Goal: Task Accomplishment & Management: Manage account settings

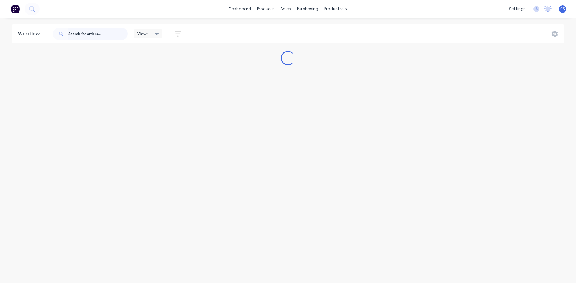
click at [72, 33] on input "text" at bounding box center [97, 34] width 59 height 12
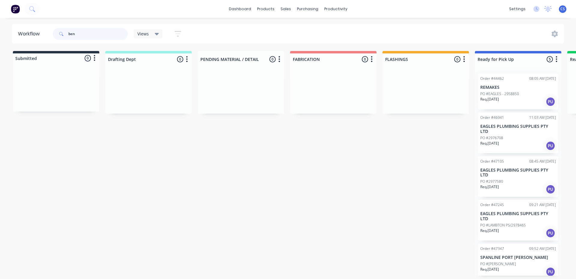
type input "ben"
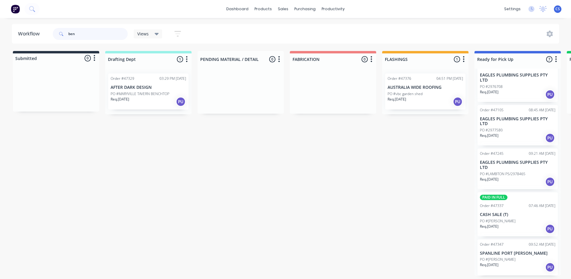
scroll to position [1, 0]
click at [517, 216] on div "PAID IN FULL Order #47337 07:46 AM [DATE] CASH SALE (T) PO #[PERSON_NAME] Req. …" at bounding box center [518, 214] width 80 height 44
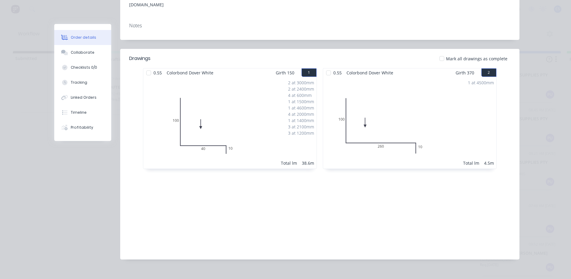
scroll to position [3, 0]
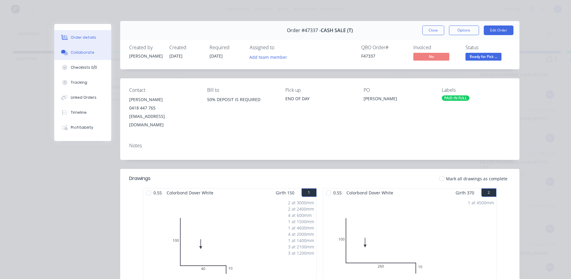
click at [94, 54] on button "Collaborate" at bounding box center [82, 52] width 57 height 15
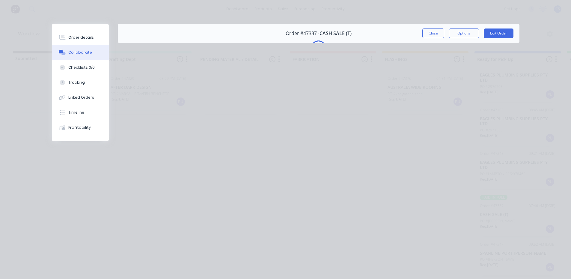
scroll to position [0, 0]
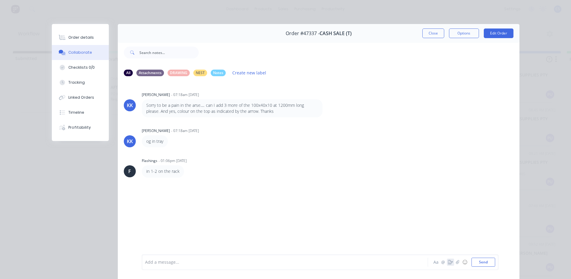
click at [448, 264] on button "button" at bounding box center [450, 261] width 7 height 7
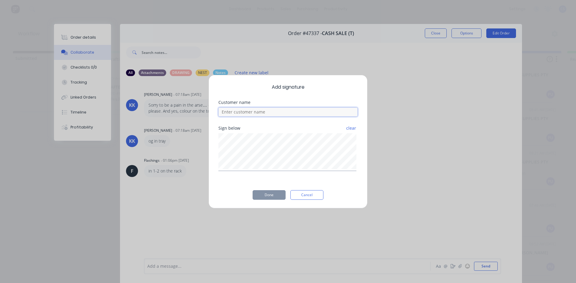
click at [251, 109] on input at bounding box center [287, 112] width 139 height 9
type input "ben"
click at [270, 196] on button "Done" at bounding box center [268, 195] width 33 height 10
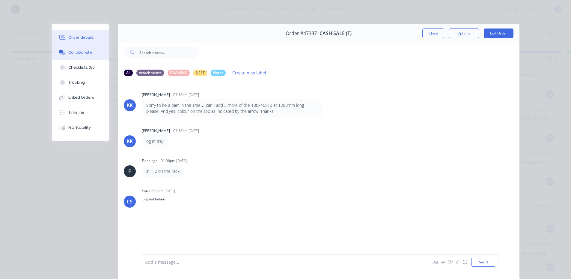
click at [89, 40] on button "Order details" at bounding box center [80, 37] width 57 height 15
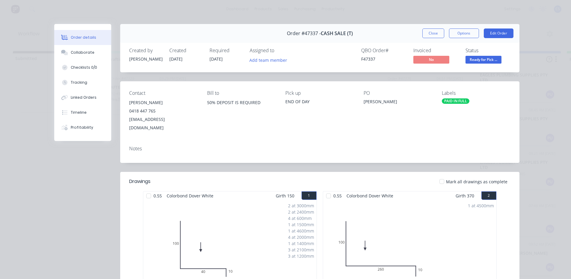
click at [486, 59] on span "Ready for Pick ..." at bounding box center [484, 59] width 36 height 7
click at [94, 51] on button "Collaborate" at bounding box center [82, 52] width 57 height 15
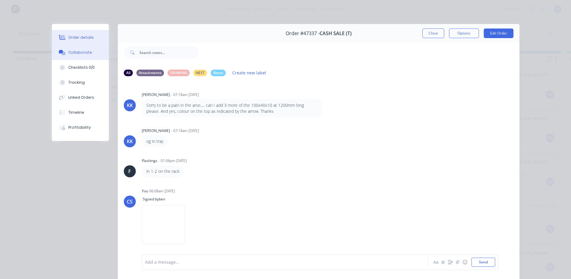
click at [84, 39] on div "Order details" at bounding box center [80, 37] width 25 height 5
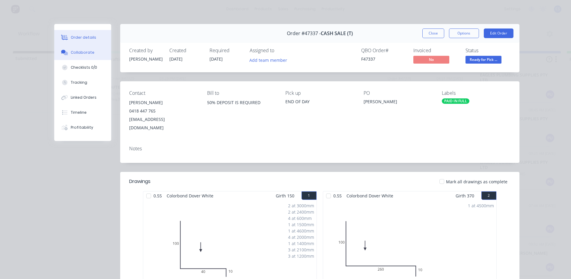
click at [82, 50] on div "Collaborate" at bounding box center [83, 52] width 24 height 5
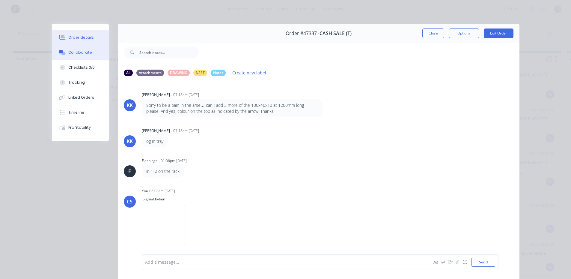
click at [91, 34] on button "Order details" at bounding box center [80, 37] width 57 height 15
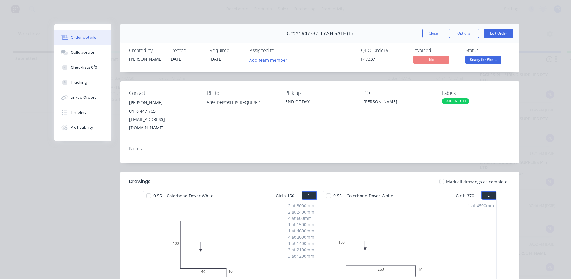
click at [472, 60] on span "Ready for Pick ..." at bounding box center [484, 59] width 36 height 7
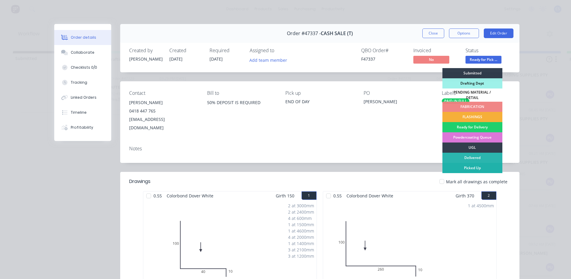
click at [471, 163] on div "Picked Up" at bounding box center [472, 168] width 60 height 10
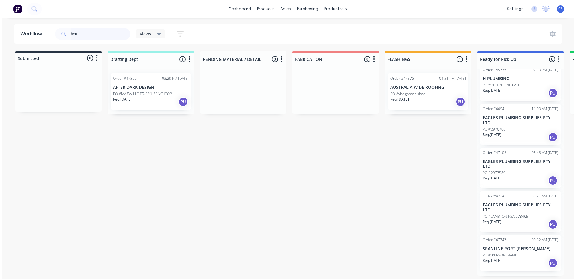
scroll to position [43, 0]
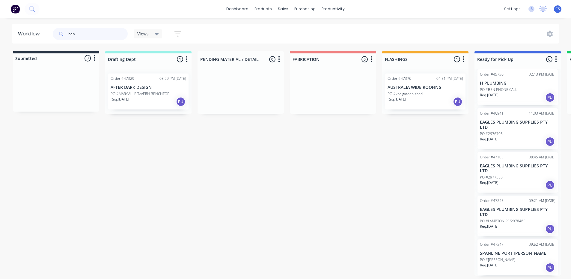
drag, startPoint x: 455, startPoint y: 163, endPoint x: 77, endPoint y: 32, distance: 400.1
click at [77, 32] on input "ben" at bounding box center [97, 34] width 59 height 12
drag, startPoint x: 81, startPoint y: 35, endPoint x: 38, endPoint y: 37, distance: 43.2
click at [38, 37] on header "Workflow ben Views Save new view None (Default) edit Nilesh edit Production edi…" at bounding box center [285, 33] width 547 height 19
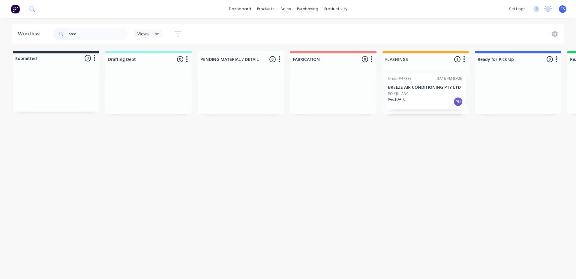
click at [433, 129] on div "Workflow bree Views Save new view None (Default) edit Nilesh edit Production ed…" at bounding box center [288, 145] width 576 height 243
click at [435, 105] on div "Req. [DATE] PU" at bounding box center [426, 102] width 76 height 10
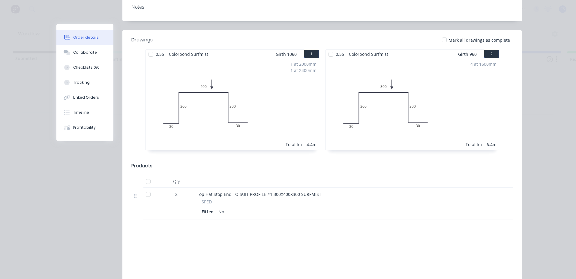
scroll to position [30, 0]
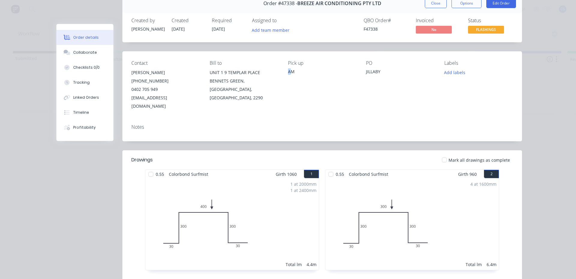
drag, startPoint x: 289, startPoint y: 69, endPoint x: 283, endPoint y: 70, distance: 6.4
click at [283, 70] on div "Contact [PERSON_NAME] [PHONE_NUMBER] [EMAIL_ADDRESS][DOMAIN_NAME] Bill to UNIT …" at bounding box center [321, 85] width 399 height 68
click at [288, 71] on div "AM" at bounding box center [322, 71] width 69 height 6
click at [97, 55] on button "Collaborate" at bounding box center [84, 52] width 57 height 15
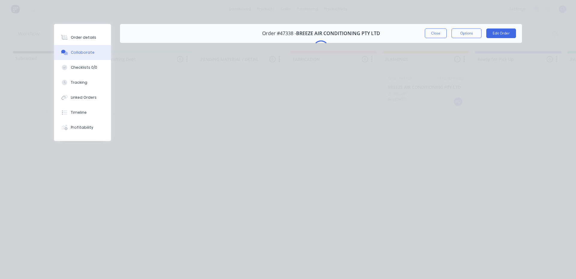
scroll to position [0, 0]
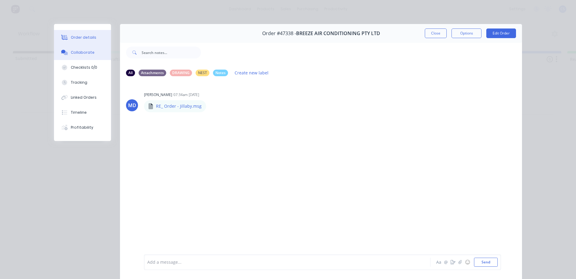
click at [94, 42] on button "Order details" at bounding box center [82, 37] width 57 height 15
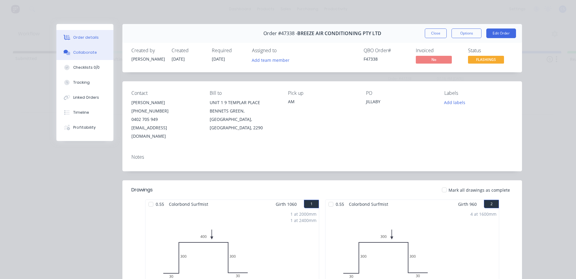
click at [97, 55] on button "Collaborate" at bounding box center [84, 52] width 57 height 15
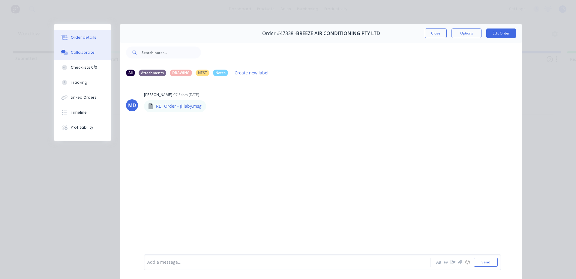
click at [92, 40] on button "Order details" at bounding box center [82, 37] width 57 height 15
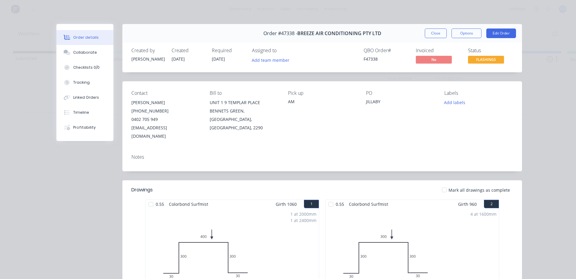
drag, startPoint x: 121, startPoint y: 182, endPoint x: 431, endPoint y: 36, distance: 342.2
click at [431, 36] on button "Close" at bounding box center [435, 33] width 22 height 10
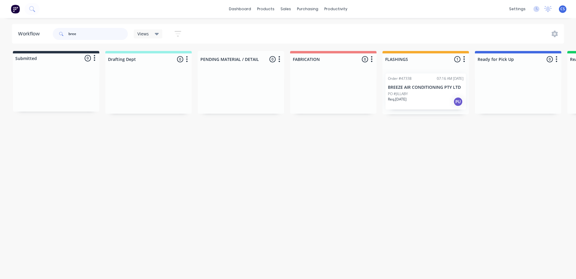
drag, startPoint x: 98, startPoint y: 36, endPoint x: 16, endPoint y: 35, distance: 82.4
click at [16, 35] on header "Workflow bree Views Save new view None (Default) edit Nilesh edit Production ed…" at bounding box center [288, 33] width 552 height 19
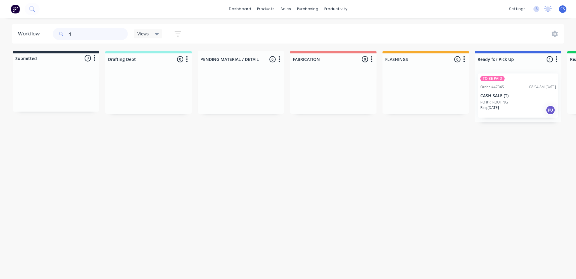
type input "rj"
click at [501, 101] on p "PO #RJ ROOFING" at bounding box center [494, 102] width 28 height 5
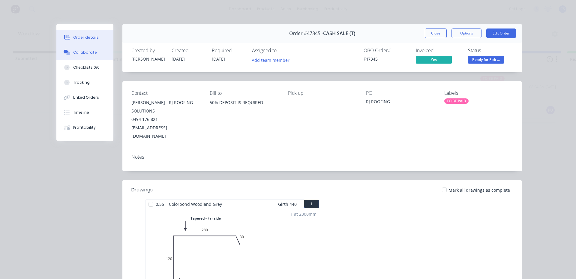
click at [94, 53] on button "Collaborate" at bounding box center [84, 52] width 57 height 15
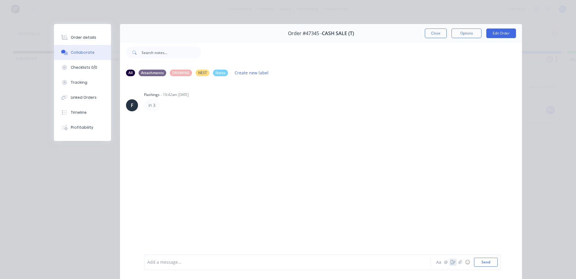
click at [450, 263] on icon "button" at bounding box center [452, 262] width 5 height 4
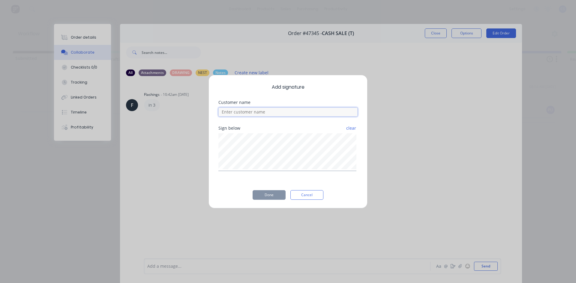
click at [284, 112] on input at bounding box center [287, 112] width 139 height 9
type input "[PERSON_NAME]"
click at [271, 195] on button "Done" at bounding box center [268, 195] width 33 height 10
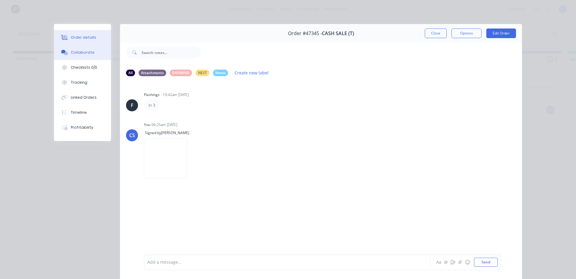
click at [79, 34] on button "Order details" at bounding box center [82, 37] width 57 height 15
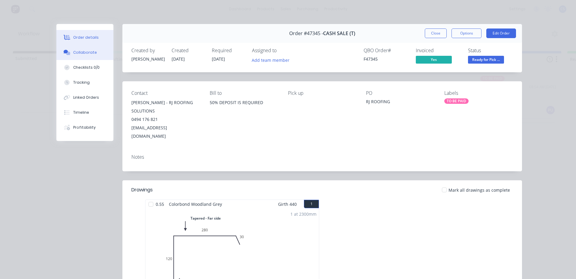
click at [73, 54] on div "Collaborate" at bounding box center [85, 52] width 24 height 5
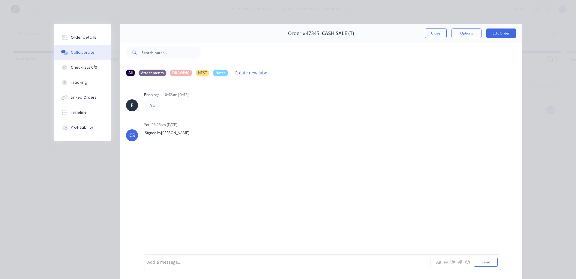
click at [152, 105] on p "in 3" at bounding box center [151, 105] width 7 height 6
click at [166, 106] on div "in 3" at bounding box center [237, 105] width 187 height 12
click at [82, 40] on button "Order details" at bounding box center [82, 37] width 57 height 15
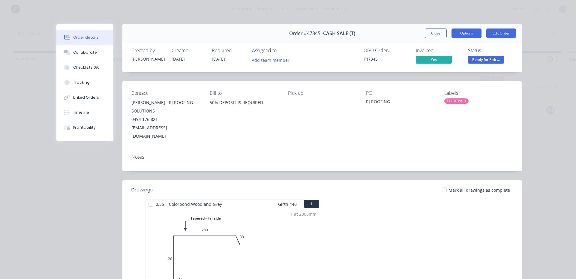
click at [472, 35] on button "Options" at bounding box center [466, 33] width 30 height 10
click at [437, 62] on div "Work Order" at bounding box center [450, 60] width 52 height 9
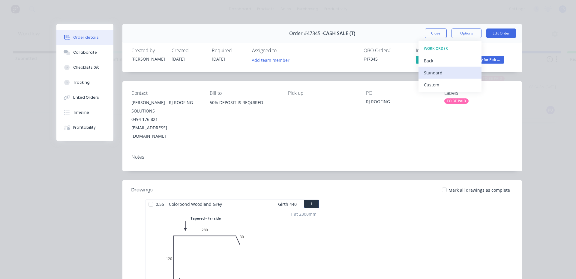
click at [434, 72] on div "Standard" at bounding box center [450, 72] width 52 height 9
click at [256, 180] on header "Drawings Mark all drawings as complete" at bounding box center [321, 189] width 399 height 19
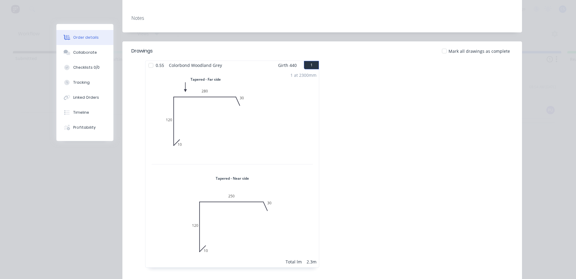
scroll to position [150, 0]
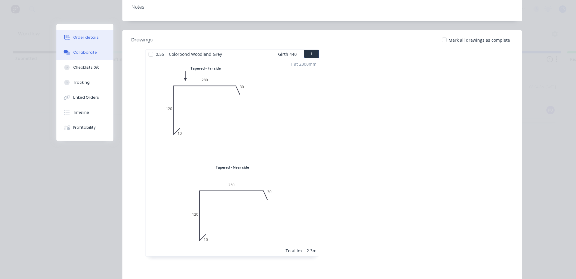
click at [89, 56] on button "Collaborate" at bounding box center [84, 52] width 57 height 15
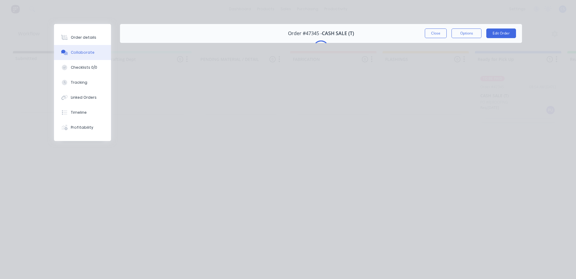
scroll to position [0, 0]
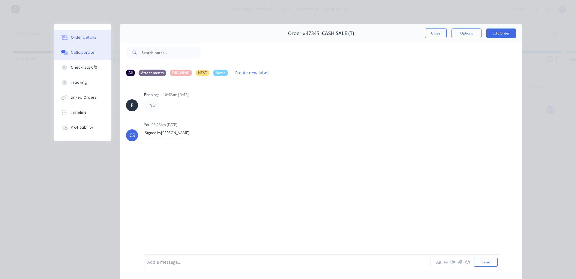
click at [71, 40] on div "Order details" at bounding box center [83, 37] width 25 height 5
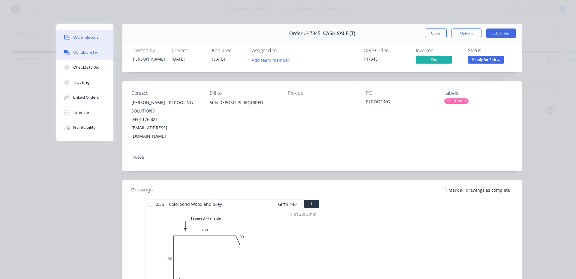
click at [72, 58] on button "Collaborate" at bounding box center [84, 52] width 57 height 15
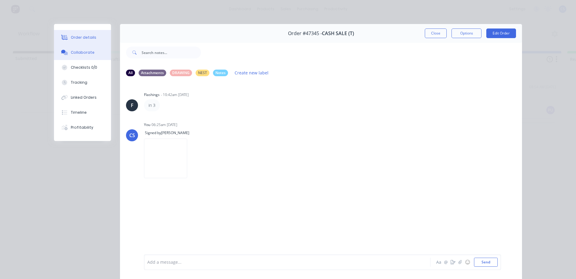
click at [82, 42] on button "Order details" at bounding box center [82, 37] width 57 height 15
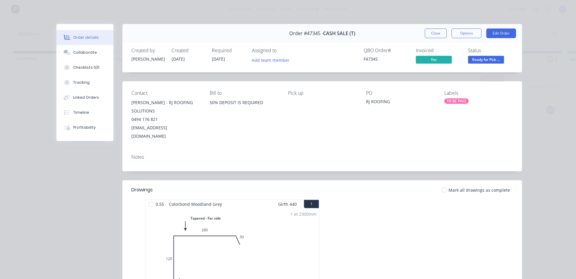
drag, startPoint x: 84, startPoint y: 40, endPoint x: 490, endPoint y: 61, distance: 406.4
click at [490, 61] on span "Ready for Pick ..." at bounding box center [486, 59] width 36 height 7
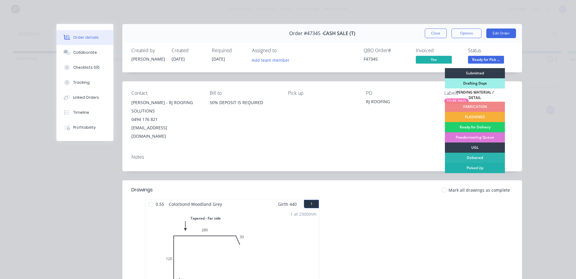
click at [470, 165] on div "Picked Up" at bounding box center [475, 168] width 60 height 10
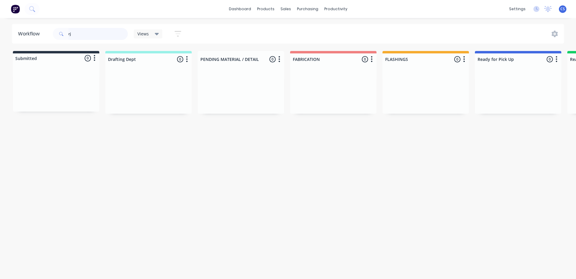
drag, startPoint x: 90, startPoint y: 39, endPoint x: 13, endPoint y: 30, distance: 77.8
click at [13, 30] on header "Workflow rj Views Save new view None (Default) edit Nilesh edit Production edit…" at bounding box center [288, 33] width 552 height 19
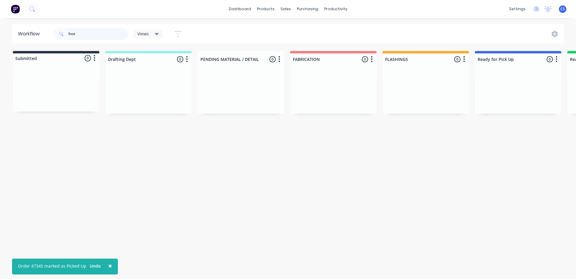
type input "free"
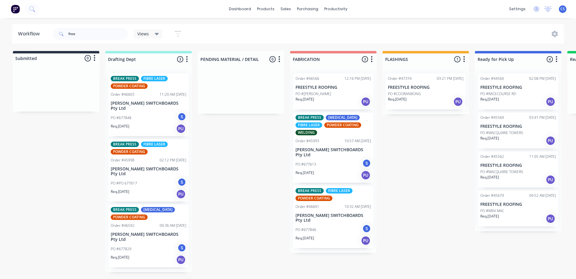
click at [412, 100] on div "Req. [DATE] PU" at bounding box center [426, 102] width 76 height 10
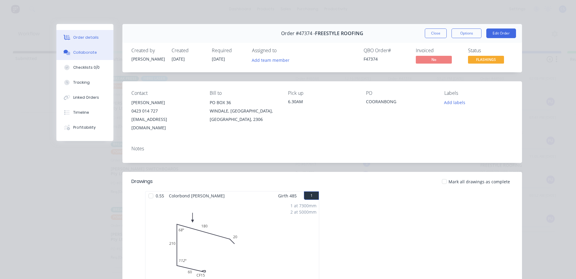
click at [83, 52] on div "Collaborate" at bounding box center [85, 52] width 24 height 5
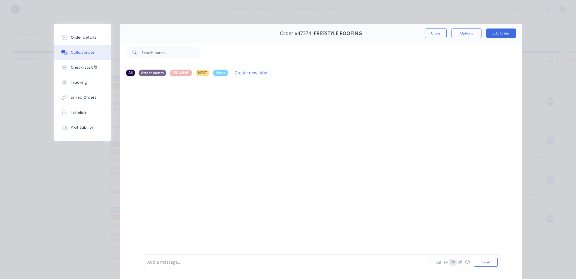
click at [451, 260] on icon "button" at bounding box center [452, 262] width 5 height 4
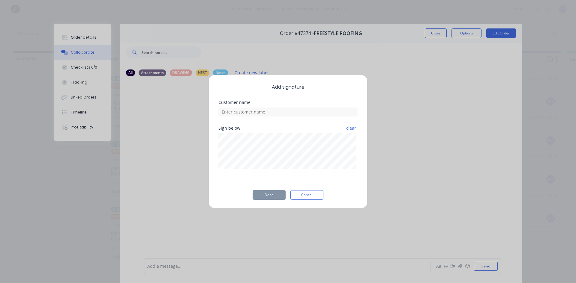
click at [272, 101] on div "Customer name" at bounding box center [287, 102] width 139 height 4
click at [270, 105] on div "Customer name" at bounding box center [287, 108] width 139 height 16
click at [268, 110] on input at bounding box center [287, 112] width 139 height 9
type input "[PERSON_NAME]"
click at [272, 191] on button "Done" at bounding box center [268, 195] width 33 height 10
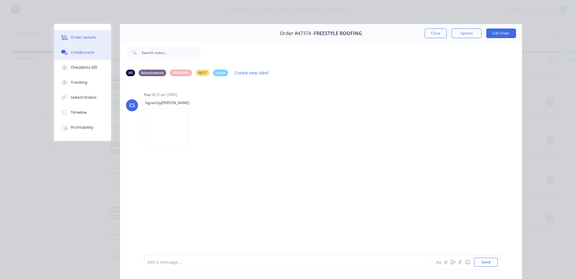
click at [76, 40] on button "Order details" at bounding box center [82, 37] width 57 height 15
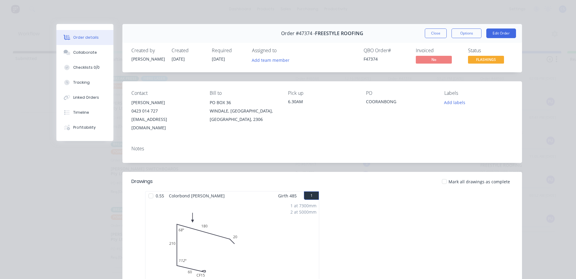
click at [473, 61] on span "FLASHINGS" at bounding box center [486, 59] width 36 height 7
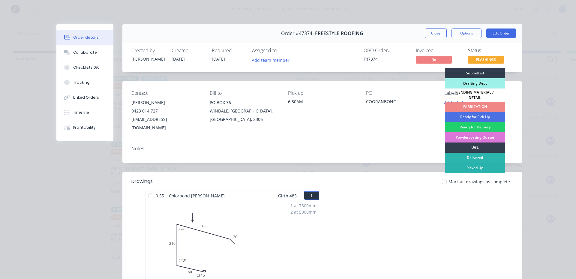
click at [481, 165] on div "Picked Up" at bounding box center [475, 168] width 60 height 10
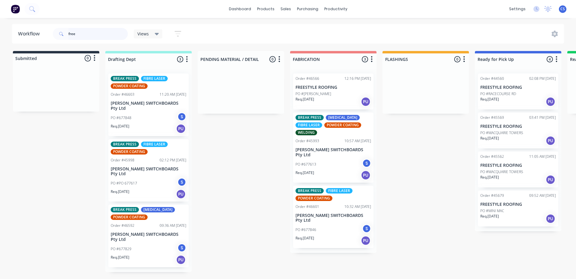
click at [0, 40] on div "Workflow free Views Save new view None (Default) edit Nilesh edit Production ed…" at bounding box center [288, 33] width 576 height 19
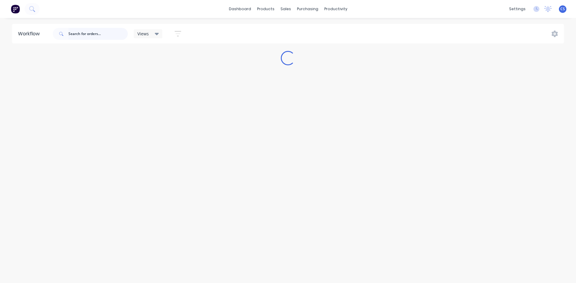
click at [76, 37] on input "text" at bounding box center [97, 34] width 59 height 12
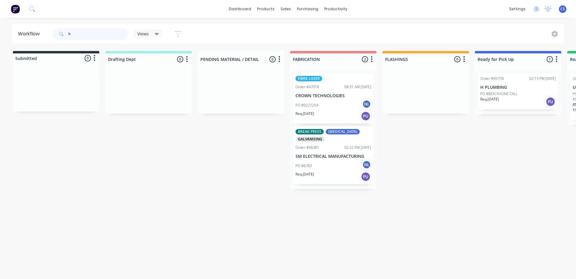
type input "h"
type input "qual"
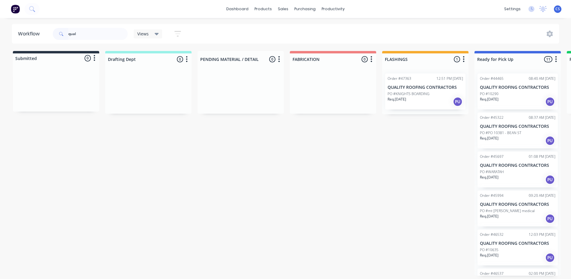
click at [439, 101] on div "Req. [DATE] PU" at bounding box center [426, 102] width 76 height 10
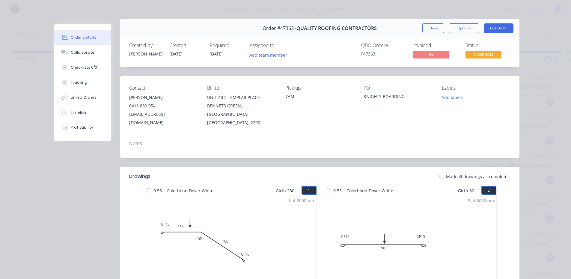
scroll to position [3, 0]
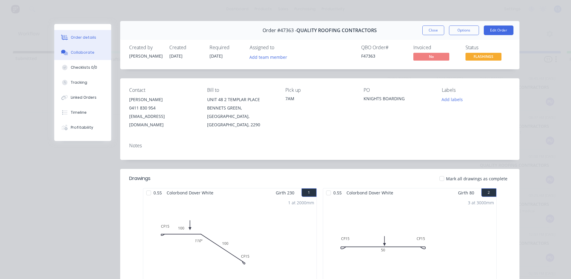
click at [83, 54] on div "Collaborate" at bounding box center [83, 52] width 24 height 5
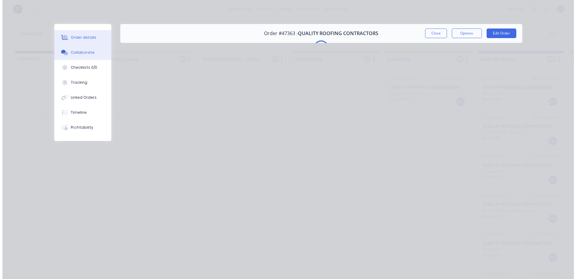
scroll to position [0, 0]
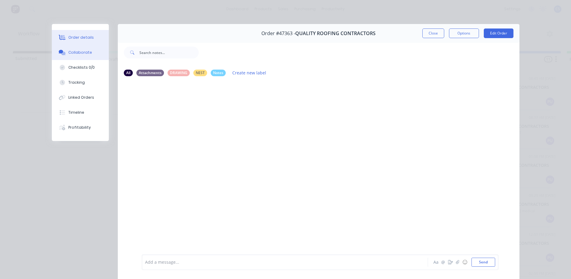
click at [82, 42] on button "Order details" at bounding box center [80, 37] width 57 height 15
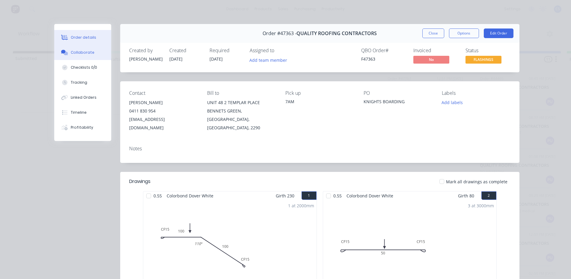
drag, startPoint x: 102, startPoint y: 73, endPoint x: 78, endPoint y: 56, distance: 29.3
click at [78, 56] on button "Collaborate" at bounding box center [82, 52] width 57 height 15
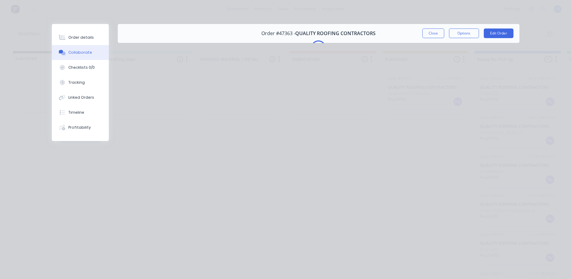
click at [78, 56] on button "Collaborate" at bounding box center [80, 52] width 57 height 15
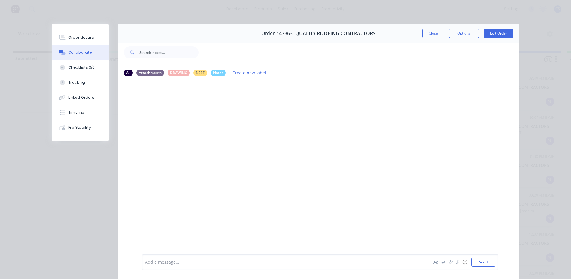
click at [446, 266] on div "Aa @ ☺ Send" at bounding box center [464, 261] width 63 height 9
click at [448, 264] on icon "button" at bounding box center [450, 262] width 5 height 4
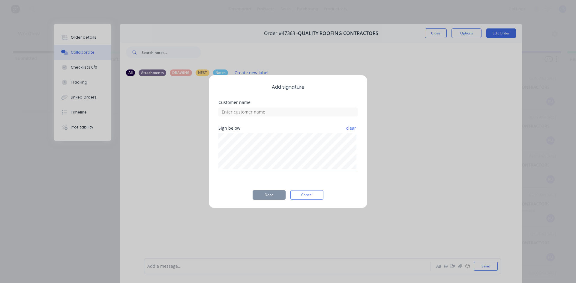
click at [256, 118] on div "Customer name" at bounding box center [287, 113] width 139 height 26
click at [255, 116] on input at bounding box center [287, 112] width 139 height 9
type input "JACKO"
click at [272, 192] on button "Done" at bounding box center [268, 195] width 33 height 10
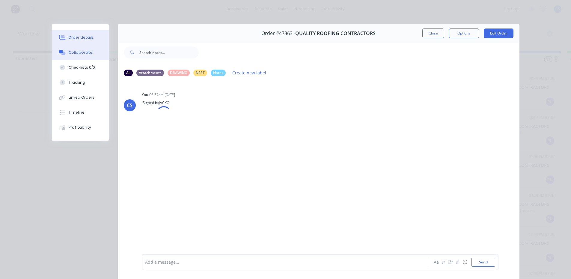
click at [81, 43] on button "Order details" at bounding box center [80, 37] width 57 height 15
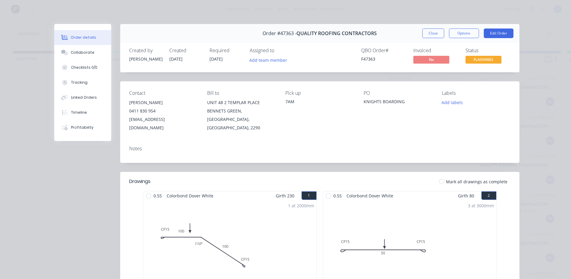
click at [489, 60] on span "FLASHINGS" at bounding box center [484, 59] width 36 height 7
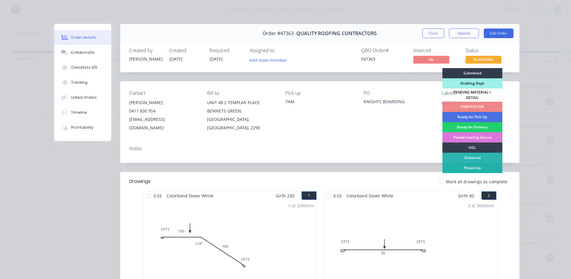
click at [476, 164] on div "Picked Up" at bounding box center [472, 168] width 60 height 10
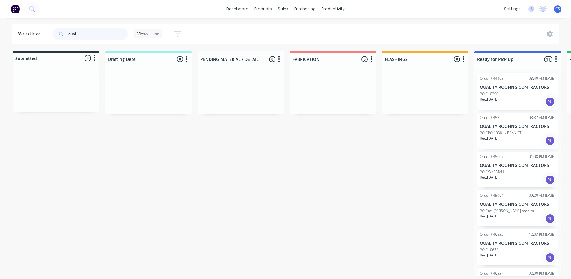
drag, startPoint x: 82, startPoint y: 35, endPoint x: 63, endPoint y: 31, distance: 18.6
click at [63, 31] on div "qual" at bounding box center [90, 34] width 75 height 12
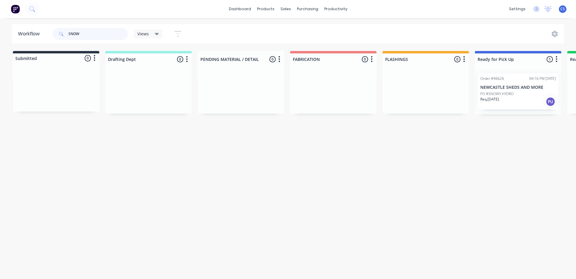
type input "SNOW"
click at [508, 100] on div "Req. [DATE] PU" at bounding box center [518, 102] width 76 height 10
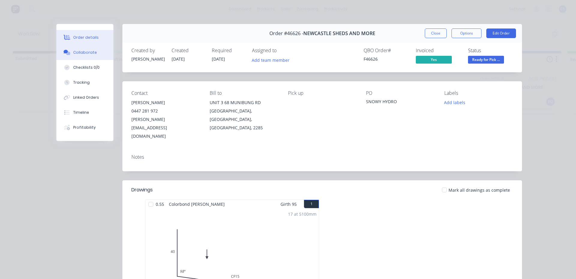
click at [86, 54] on div "Collaborate" at bounding box center [85, 52] width 24 height 5
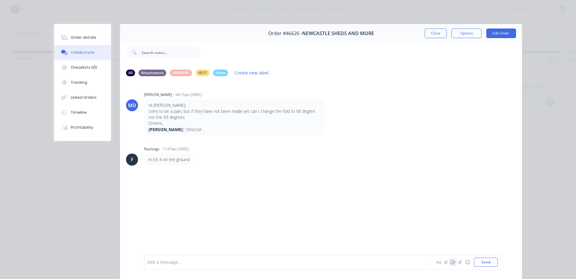
click at [450, 262] on icon "button" at bounding box center [452, 262] width 5 height 4
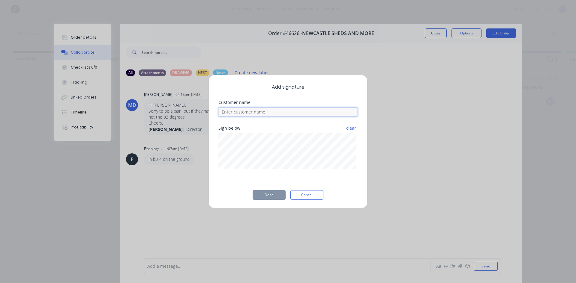
click at [276, 113] on input at bounding box center [287, 112] width 139 height 9
type input "[PERSON_NAME]"
click at [270, 197] on button "Done" at bounding box center [268, 195] width 33 height 10
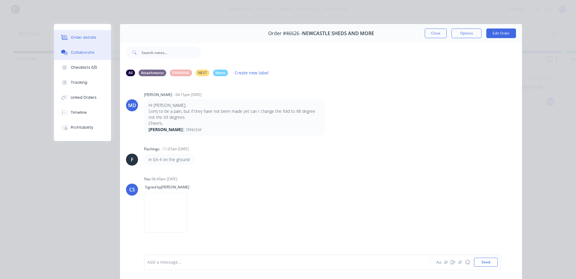
click at [84, 33] on button "Order details" at bounding box center [82, 37] width 57 height 15
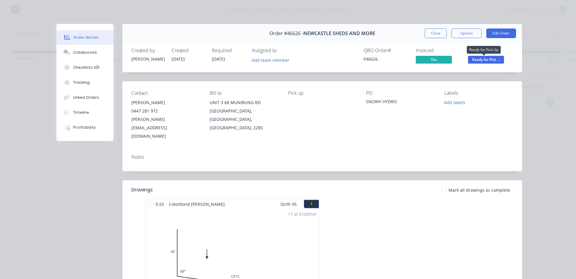
click at [487, 59] on span "Ready for Pick ..." at bounding box center [486, 59] width 36 height 7
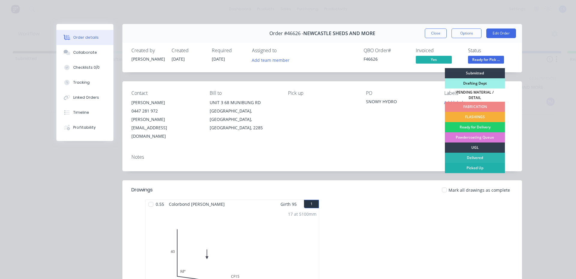
click at [493, 168] on div "Picked Up" at bounding box center [475, 168] width 60 height 10
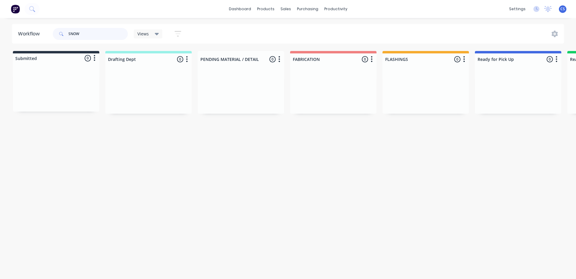
drag, startPoint x: 82, startPoint y: 36, endPoint x: 67, endPoint y: 34, distance: 14.9
click at [67, 34] on div "SNOW" at bounding box center [90, 34] width 75 height 12
type input "NEX"
click at [513, 94] on p "PO #DEWRANG [GEOGRAPHIC_DATA]" at bounding box center [510, 93] width 60 height 5
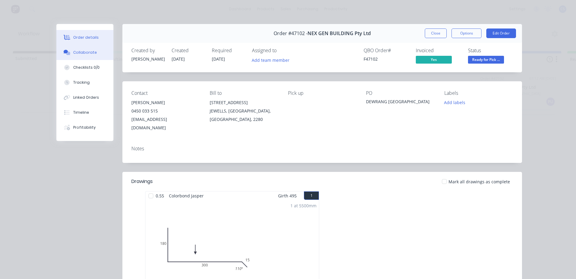
click at [94, 58] on button "Collaborate" at bounding box center [84, 52] width 57 height 15
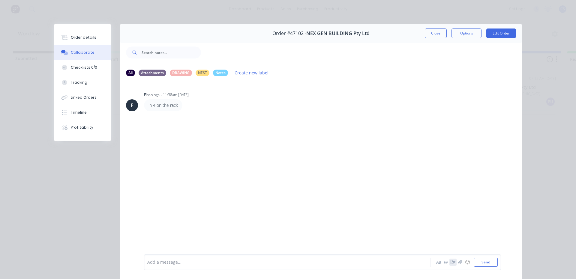
click at [450, 262] on icon "button" at bounding box center [452, 262] width 5 height 4
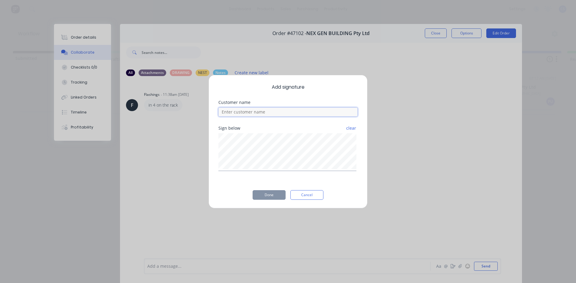
click at [334, 114] on input at bounding box center [287, 112] width 139 height 9
type input "[PERSON_NAME]"
click at [267, 197] on button "Done" at bounding box center [268, 195] width 33 height 10
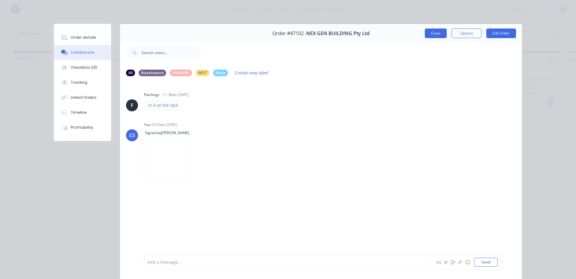
click at [429, 36] on button "Close" at bounding box center [435, 33] width 22 height 10
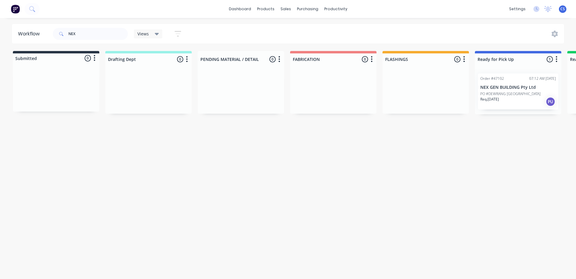
click at [490, 97] on p "Req. [DATE]" at bounding box center [489, 99] width 19 height 5
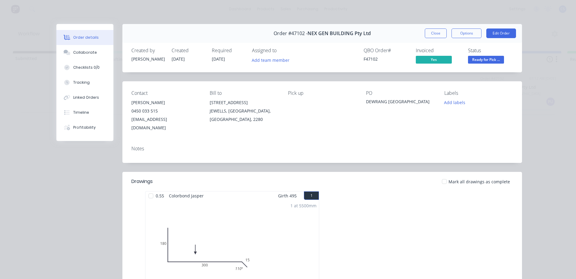
click at [484, 59] on span "Ready for Pick ..." at bounding box center [486, 59] width 36 height 7
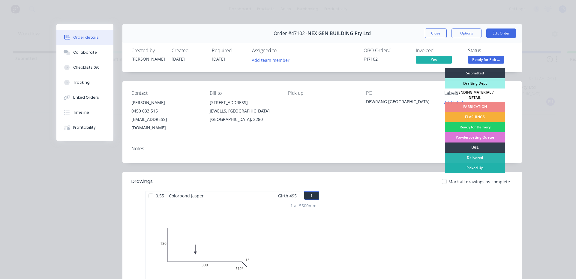
click at [482, 165] on div "Picked Up" at bounding box center [475, 168] width 60 height 10
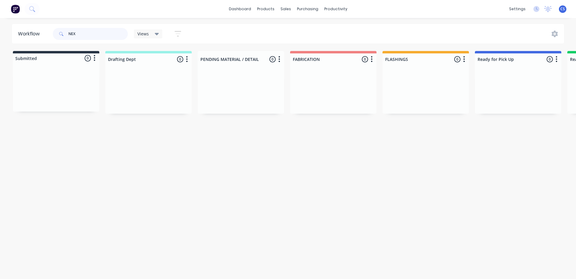
drag, startPoint x: 81, startPoint y: 34, endPoint x: 65, endPoint y: 34, distance: 15.9
click at [65, 34] on div "NEX" at bounding box center [90, 34] width 75 height 12
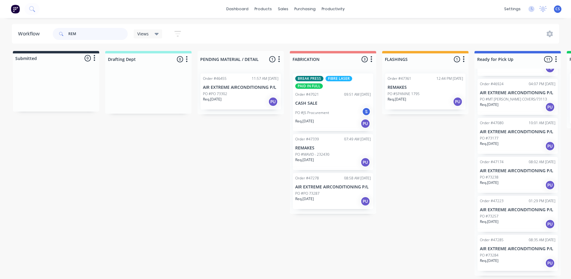
scroll to position [1, 0]
drag, startPoint x: 85, startPoint y: 34, endPoint x: 65, endPoint y: 32, distance: 19.9
click at [65, 32] on div "REM" at bounding box center [90, 34] width 75 height 12
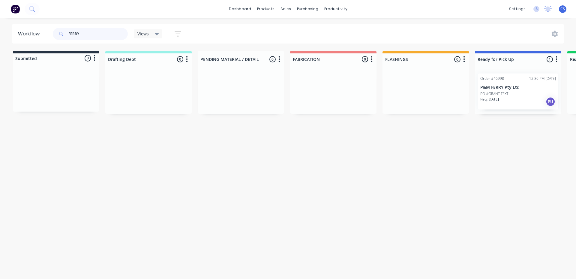
type input "FERRY"
click at [515, 98] on div "Req. [DATE] PU" at bounding box center [518, 102] width 76 height 10
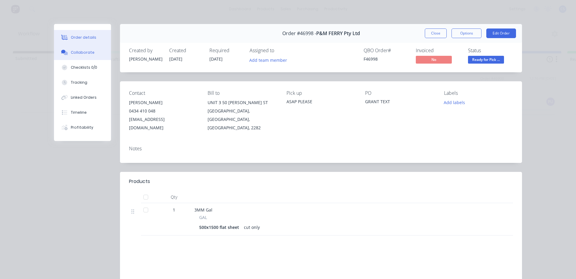
click at [90, 50] on div "Collaborate" at bounding box center [83, 52] width 24 height 5
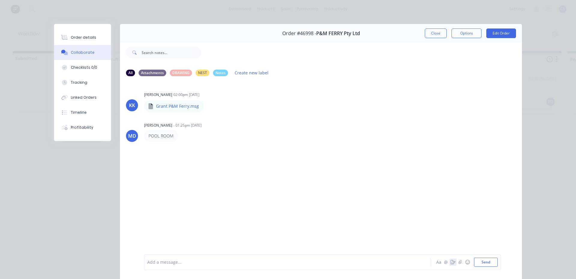
click at [450, 263] on icon "button" at bounding box center [452, 262] width 5 height 4
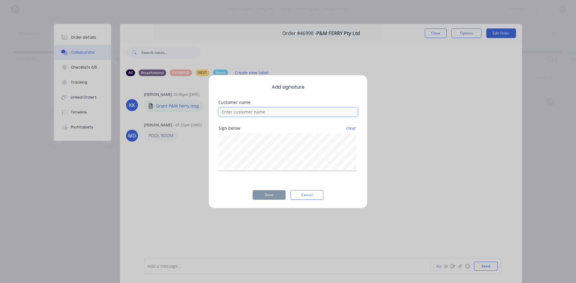
click at [262, 112] on input at bounding box center [287, 112] width 139 height 9
type input "GRANT"
click at [277, 199] on button "Done" at bounding box center [268, 195] width 33 height 10
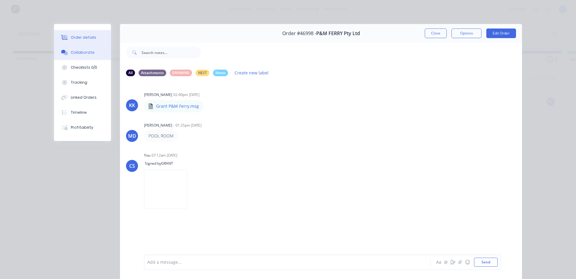
click at [90, 40] on button "Order details" at bounding box center [82, 37] width 57 height 15
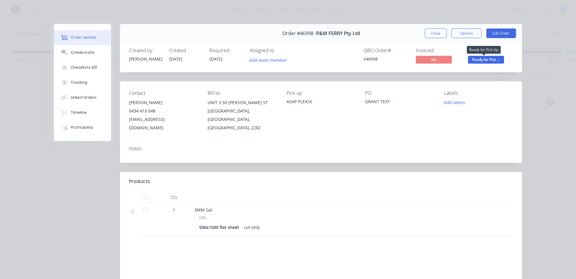
click at [478, 58] on span "Ready for Pick ..." at bounding box center [486, 59] width 36 height 7
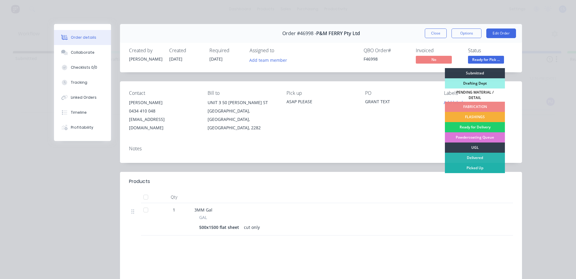
click at [471, 167] on div "Picked Up" at bounding box center [475, 168] width 60 height 10
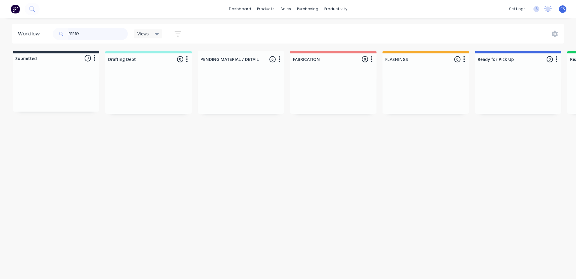
drag, startPoint x: 91, startPoint y: 30, endPoint x: 69, endPoint y: 33, distance: 21.6
click at [69, 33] on input "FERRY" at bounding box center [97, 34] width 59 height 12
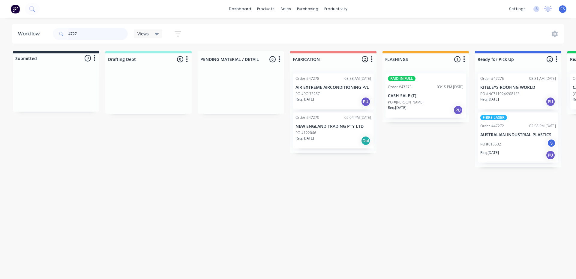
type input "4727"
click at [506, 100] on div "Req. [DATE] PU" at bounding box center [518, 102] width 76 height 10
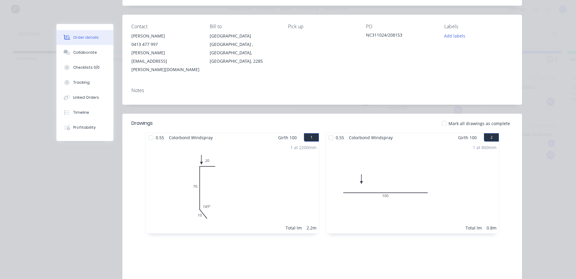
scroll to position [3, 0]
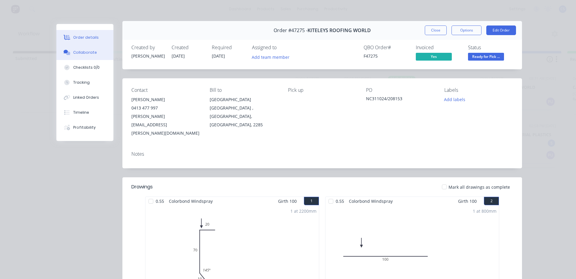
click at [90, 49] on button "Collaborate" at bounding box center [84, 52] width 57 height 15
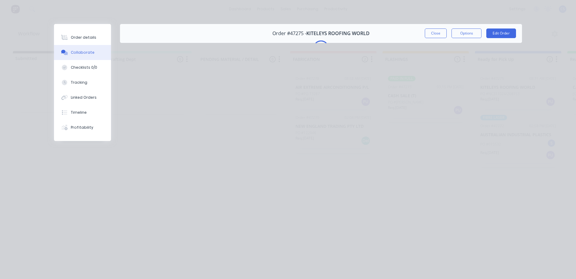
scroll to position [0, 0]
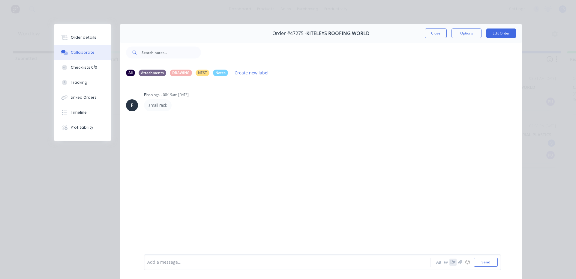
click at [450, 261] on icon "button" at bounding box center [452, 262] width 5 height 4
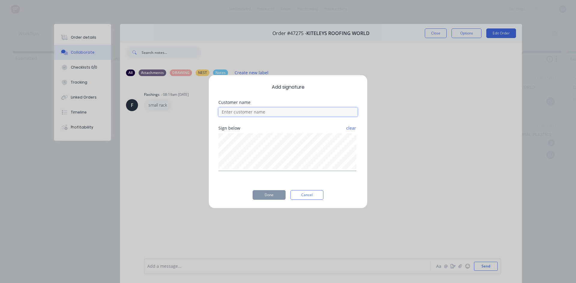
click at [281, 115] on input at bounding box center [287, 112] width 139 height 9
drag, startPoint x: 234, startPoint y: 112, endPoint x: 214, endPoint y: 114, distance: 20.5
click at [214, 114] on div "Add signature Customer name [PERSON_NAME] below clear Done Cancel" at bounding box center [287, 142] width 159 height 134
type input "WILL"
click at [257, 198] on button "Done" at bounding box center [268, 195] width 33 height 10
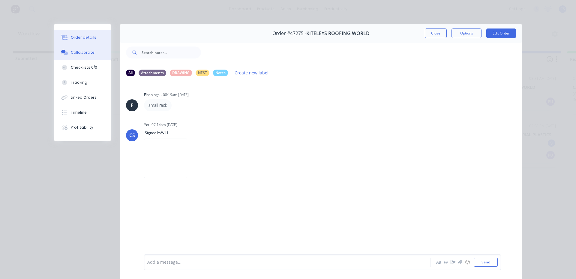
click at [71, 36] on div "Order details" at bounding box center [83, 37] width 25 height 5
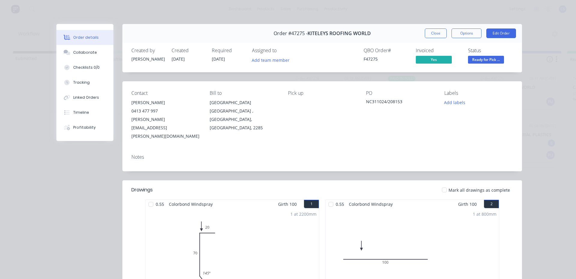
click at [499, 58] on span "Ready for Pick ..." at bounding box center [486, 59] width 36 height 7
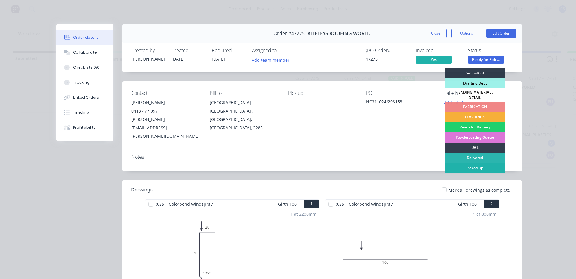
click at [472, 166] on div "Picked Up" at bounding box center [475, 168] width 60 height 10
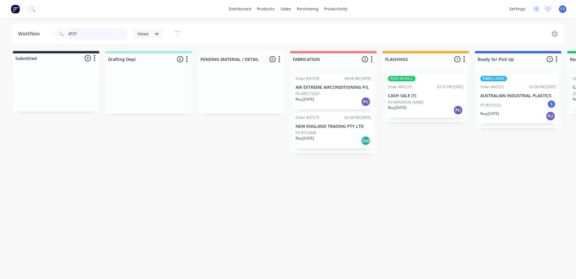
drag, startPoint x: 94, startPoint y: 35, endPoint x: 68, endPoint y: 34, distance: 25.8
click at [68, 34] on div "4727" at bounding box center [90, 34] width 75 height 12
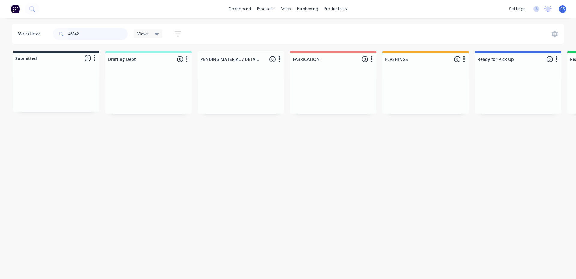
drag, startPoint x: 83, startPoint y: 30, endPoint x: 58, endPoint y: 32, distance: 25.3
click at [60, 32] on div "46842" at bounding box center [90, 34] width 75 height 12
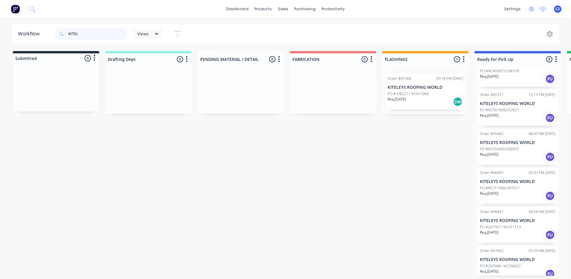
scroll to position [107, 0]
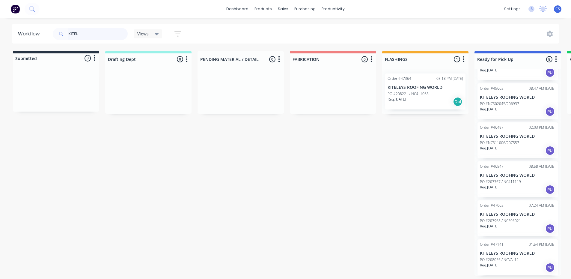
type input "KITEL"
click at [513, 260] on p "PO #208056 / NCVAL12" at bounding box center [499, 259] width 39 height 5
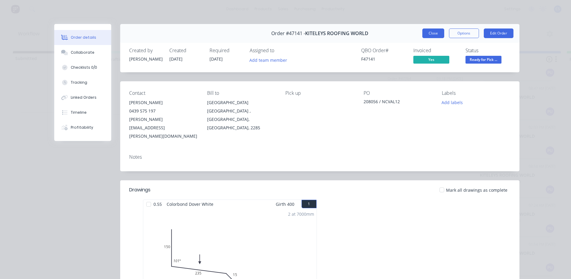
click at [428, 36] on button "Close" at bounding box center [433, 33] width 22 height 10
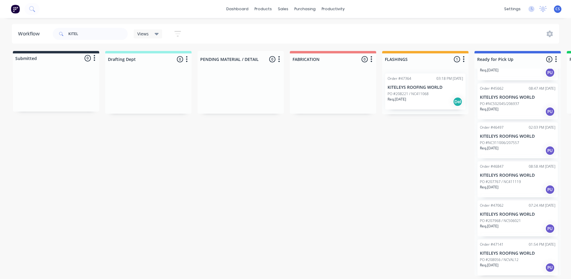
click at [497, 212] on p "KITELEYS ROOFING WORLD" at bounding box center [518, 214] width 76 height 5
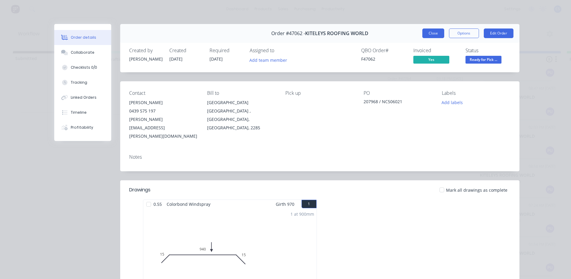
click at [422, 33] on button "Close" at bounding box center [433, 33] width 22 height 10
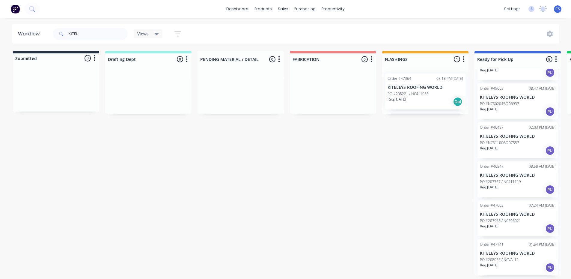
click at [519, 193] on div "Req. [DATE] PU" at bounding box center [518, 189] width 76 height 10
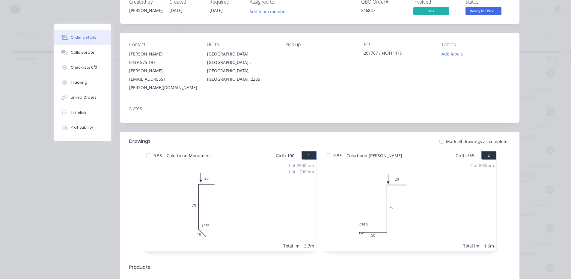
scroll to position [0, 0]
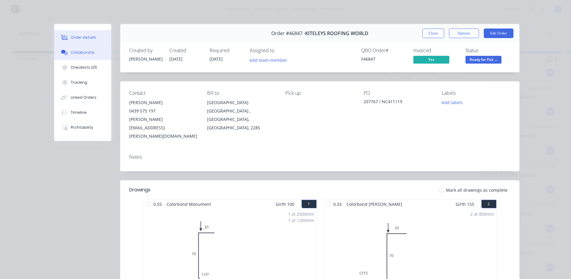
click at [76, 49] on button "Collaborate" at bounding box center [82, 52] width 57 height 15
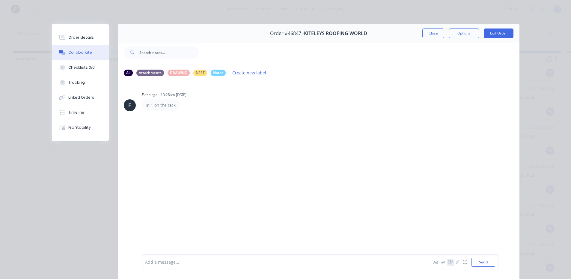
click at [448, 263] on icon "button" at bounding box center [450, 262] width 5 height 4
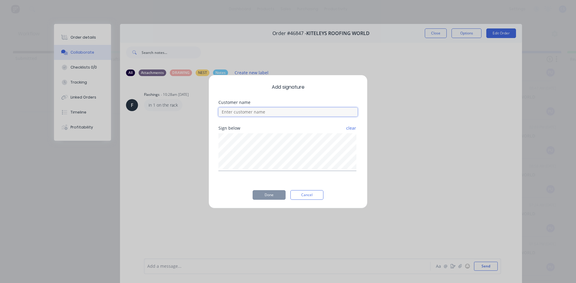
click at [280, 115] on input at bounding box center [287, 112] width 139 height 9
type input "WILL"
click at [268, 197] on button "Done" at bounding box center [268, 195] width 33 height 10
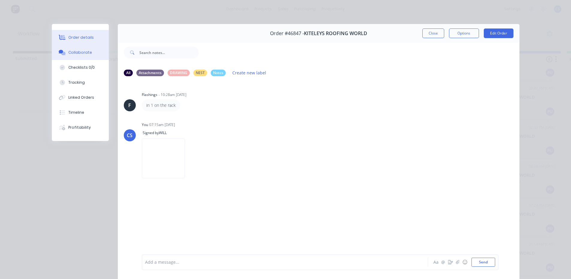
click at [90, 39] on button "Order details" at bounding box center [80, 37] width 57 height 15
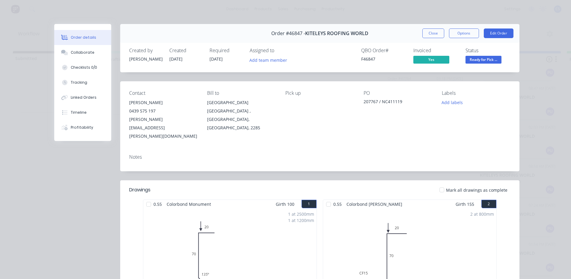
click at [484, 60] on span "Ready for Pick ..." at bounding box center [484, 59] width 36 height 7
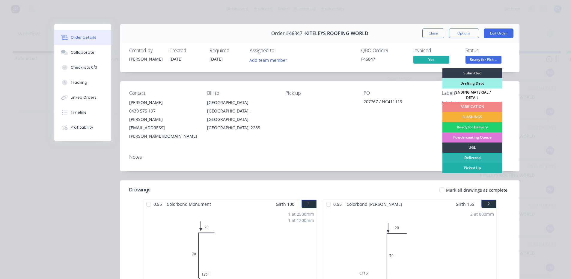
click at [470, 163] on div "Picked Up" at bounding box center [472, 168] width 60 height 10
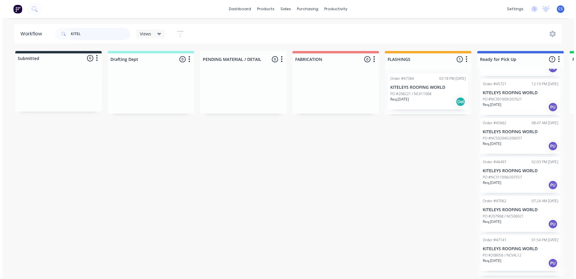
scroll to position [68, 0]
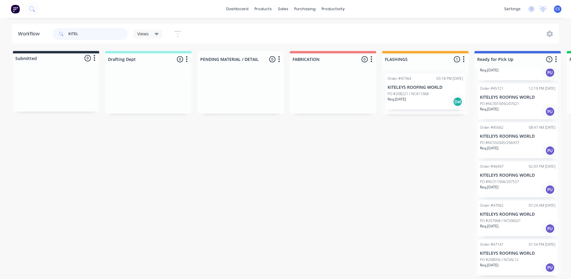
drag, startPoint x: 82, startPoint y: 36, endPoint x: 60, endPoint y: 34, distance: 22.5
click at [60, 34] on div "KITEL" at bounding box center [90, 34] width 75 height 12
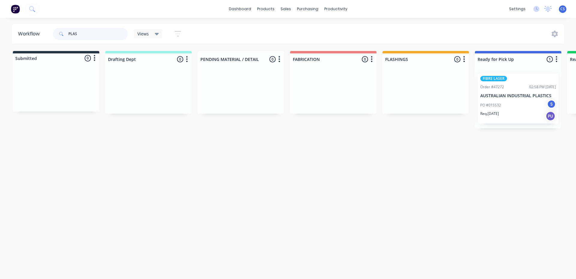
type input "PLAS"
click at [525, 113] on div "Req. [DATE] PU" at bounding box center [518, 116] width 76 height 10
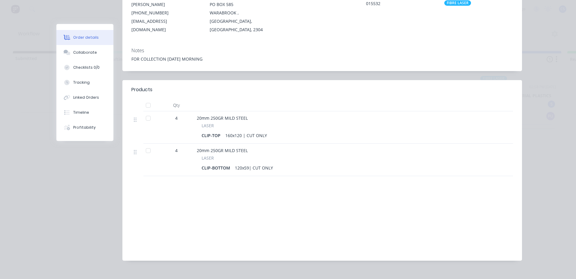
scroll to position [99, 0]
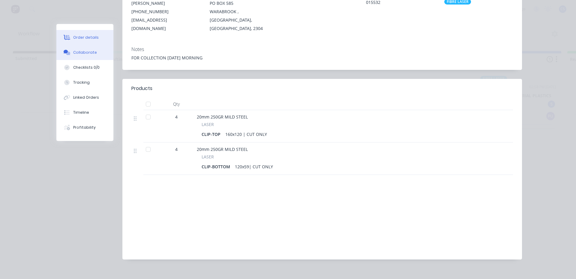
click at [88, 55] on div "Collaborate" at bounding box center [85, 52] width 24 height 5
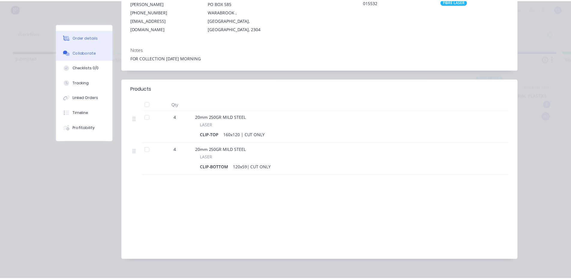
scroll to position [0, 0]
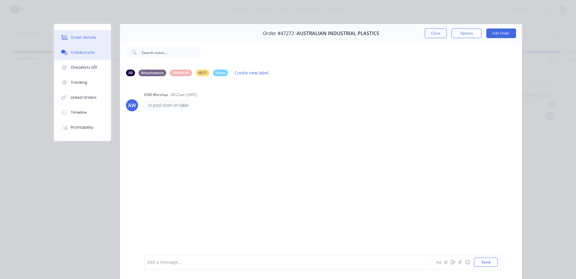
click at [96, 34] on button "Order details" at bounding box center [82, 37] width 57 height 15
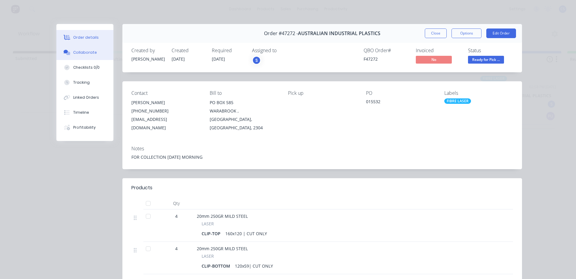
click at [76, 52] on div "Collaborate" at bounding box center [85, 52] width 24 height 5
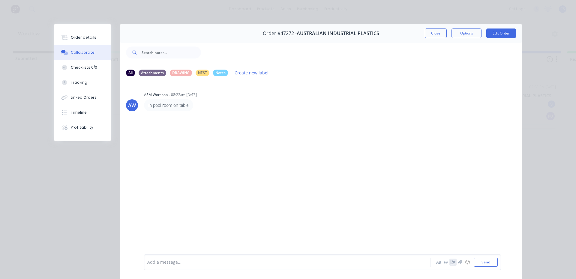
click at [450, 262] on icon "button" at bounding box center [452, 262] width 5 height 4
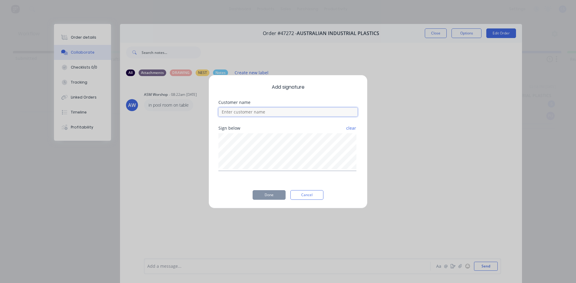
click at [264, 115] on input at bounding box center [287, 112] width 139 height 9
type input "REEGAL"
click at [268, 195] on button "Done" at bounding box center [268, 195] width 33 height 10
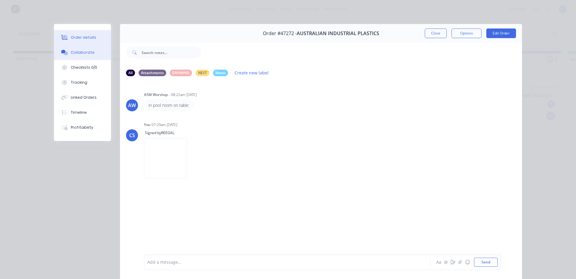
click at [96, 40] on button "Order details" at bounding box center [82, 37] width 57 height 15
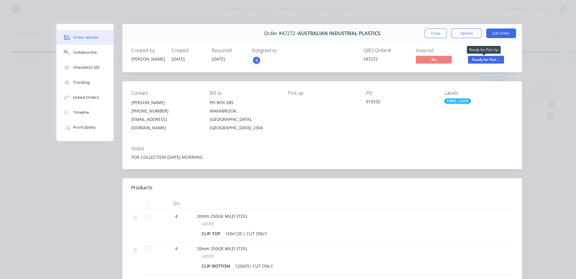
click at [491, 58] on span "Ready for Pick ..." at bounding box center [486, 59] width 36 height 7
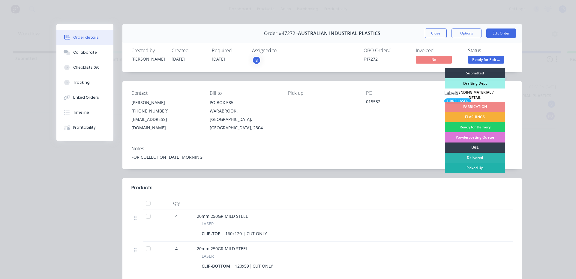
click at [470, 164] on div "Picked Up" at bounding box center [475, 168] width 60 height 10
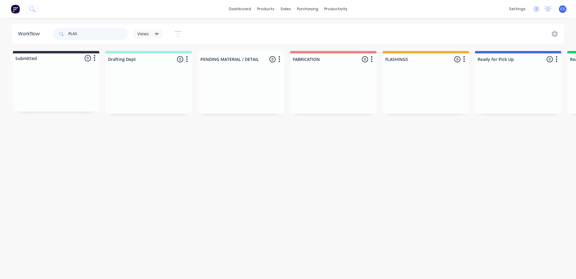
drag, startPoint x: 81, startPoint y: 34, endPoint x: 55, endPoint y: 31, distance: 25.7
click at [55, 31] on div "PLAS" at bounding box center [90, 34] width 75 height 12
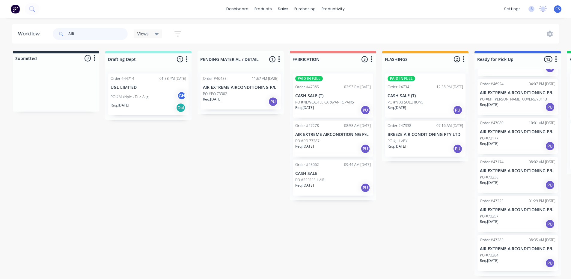
scroll to position [304, 0]
type input "AIR"
click at [506, 129] on p "AIR EXTREME AIRCONDITIONING P/L" at bounding box center [518, 131] width 76 height 5
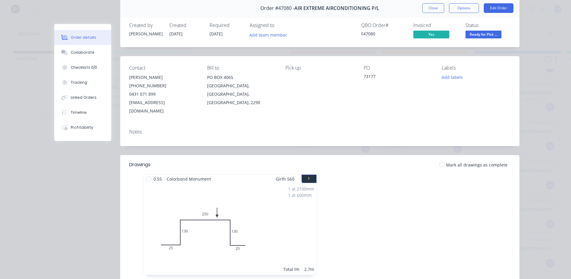
scroll to position [0, 0]
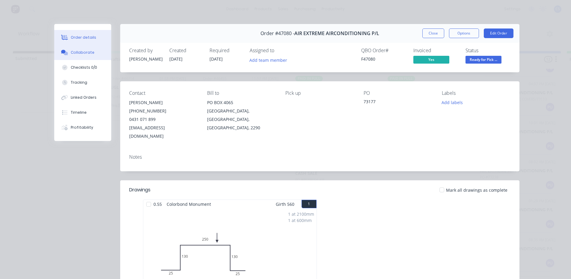
click at [70, 49] on button "Collaborate" at bounding box center [82, 52] width 57 height 15
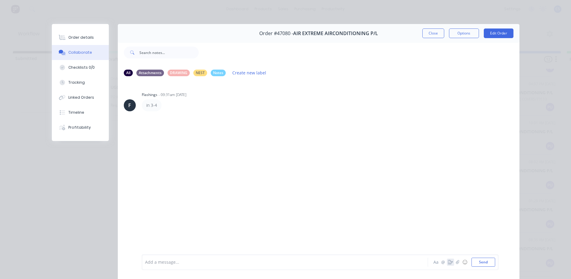
click at [448, 259] on button "button" at bounding box center [450, 261] width 7 height 7
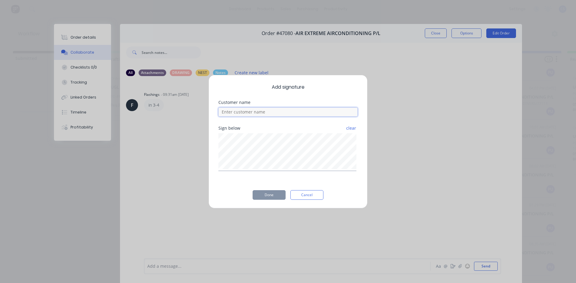
click at [236, 112] on input at bounding box center [287, 112] width 139 height 9
type input "[PERSON_NAME]"
click at [271, 194] on button "Done" at bounding box center [268, 195] width 33 height 10
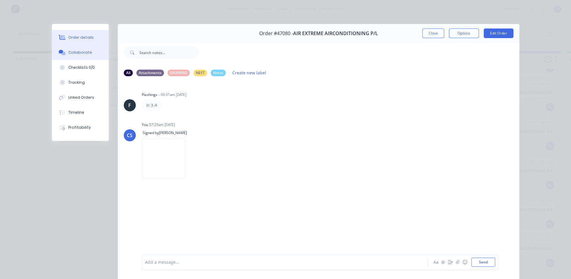
click at [88, 32] on button "Order details" at bounding box center [80, 37] width 57 height 15
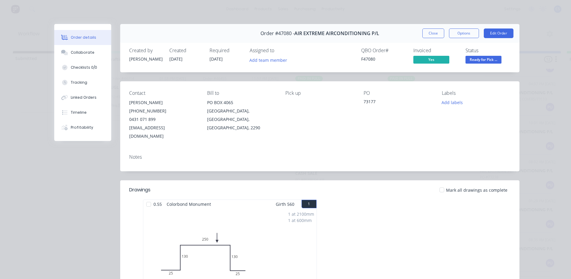
click at [480, 61] on span "Ready for Pick ..." at bounding box center [484, 59] width 36 height 7
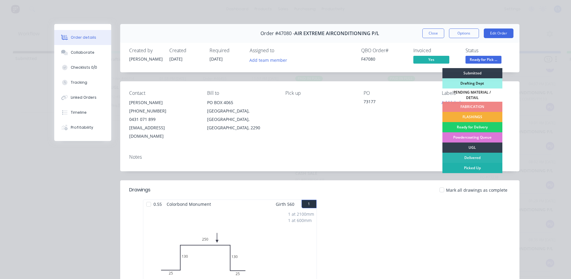
click at [479, 168] on div "Picked Up" at bounding box center [472, 168] width 60 height 10
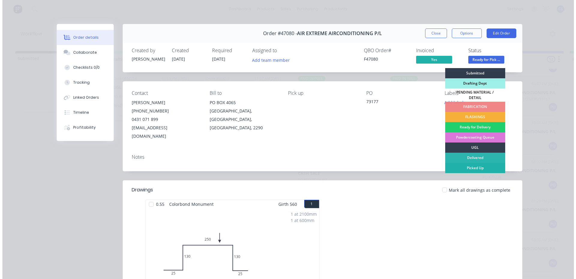
scroll to position [260, 0]
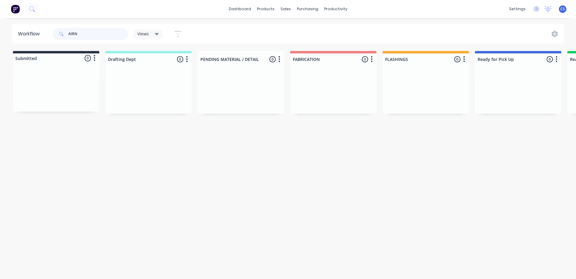
drag, startPoint x: 81, startPoint y: 33, endPoint x: 51, endPoint y: 39, distance: 30.5
click at [56, 33] on div "AIRN" at bounding box center [90, 34] width 75 height 12
click at [420, 100] on div "Req. [DATE] PU" at bounding box center [426, 102] width 76 height 10
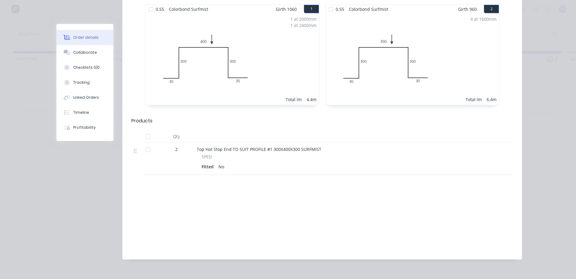
scroll to position [0, 0]
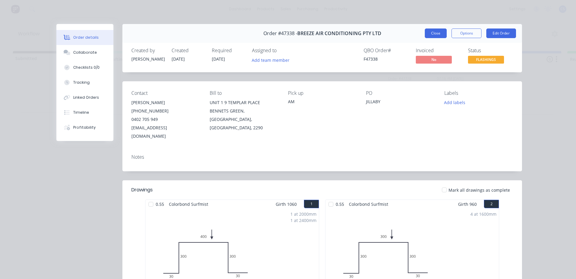
click at [429, 35] on button "Close" at bounding box center [435, 33] width 22 height 10
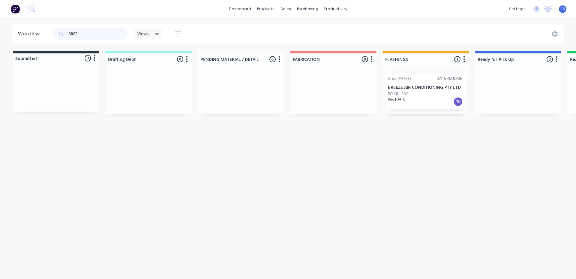
drag, startPoint x: 83, startPoint y: 36, endPoint x: 60, endPoint y: 38, distance: 23.2
click at [66, 33] on div "BREE" at bounding box center [90, 34] width 75 height 12
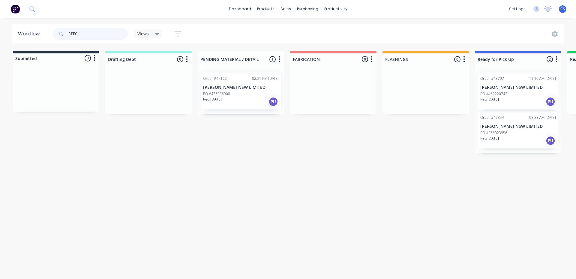
type input "REEC"
click at [505, 132] on p "PO #266023956" at bounding box center [493, 132] width 27 height 5
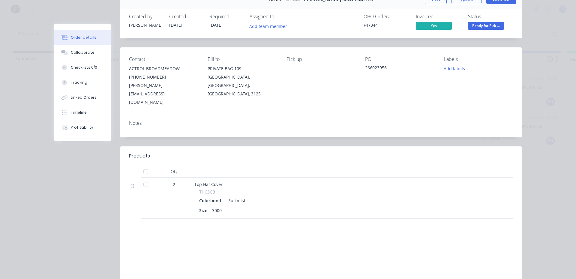
scroll to position [69, 0]
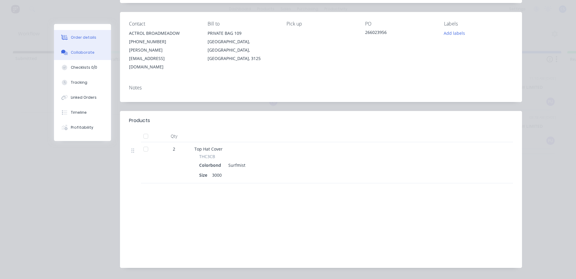
click at [76, 52] on div "Collaborate" at bounding box center [83, 52] width 24 height 5
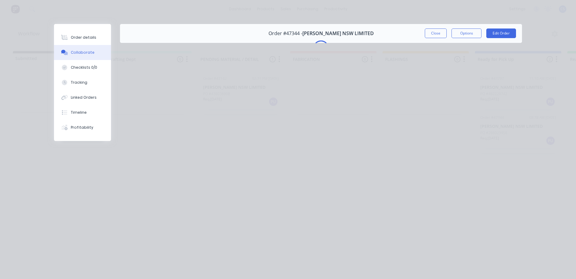
scroll to position [0, 0]
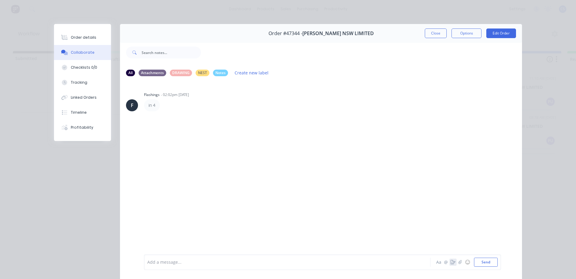
click at [450, 261] on icon "button" at bounding box center [452, 262] width 5 height 4
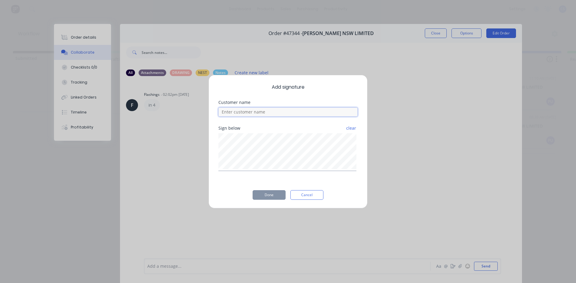
click at [293, 109] on input at bounding box center [287, 112] width 139 height 9
type input "[PERSON_NAME]"
click at [262, 195] on button "Done" at bounding box center [268, 195] width 33 height 10
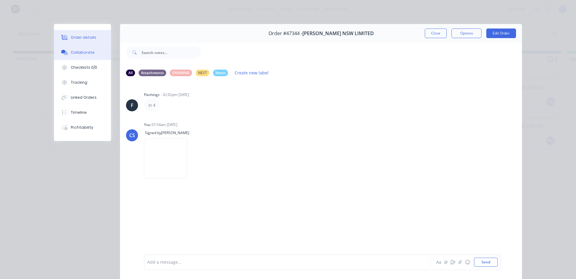
click at [82, 37] on div "Order details" at bounding box center [83, 37] width 25 height 5
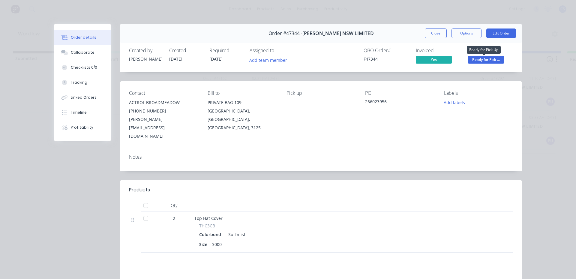
click at [472, 59] on span "Ready for Pick ..." at bounding box center [486, 59] width 36 height 7
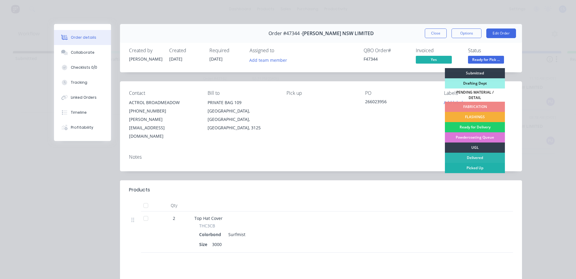
click at [467, 166] on div "Picked Up" at bounding box center [475, 168] width 60 height 10
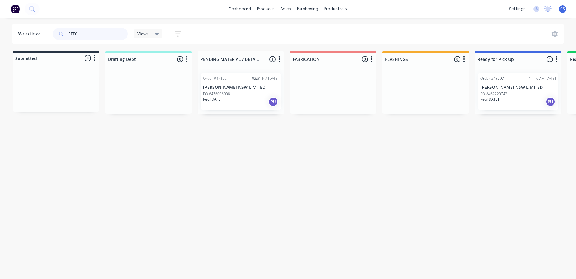
drag, startPoint x: 81, startPoint y: 34, endPoint x: 64, endPoint y: 30, distance: 17.7
click at [64, 30] on div "REEC" at bounding box center [90, 34] width 75 height 12
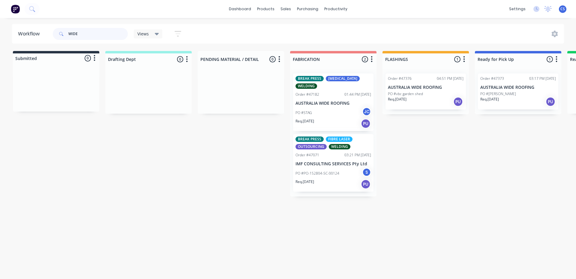
type input "WIDE"
click at [501, 95] on p "PO #[PERSON_NAME]" at bounding box center [498, 93] width 36 height 5
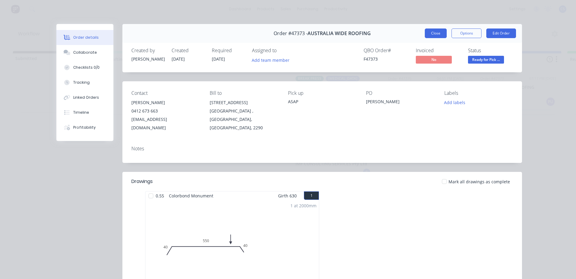
click at [426, 36] on button "Close" at bounding box center [435, 33] width 22 height 10
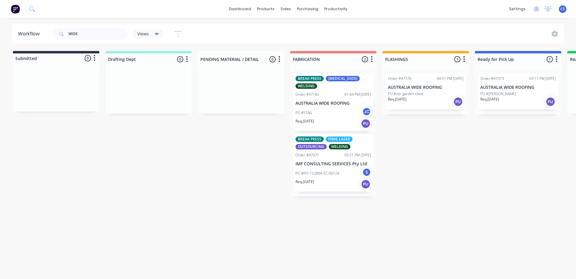
click at [401, 92] on p "PO #vbc garden shed" at bounding box center [405, 93] width 35 height 5
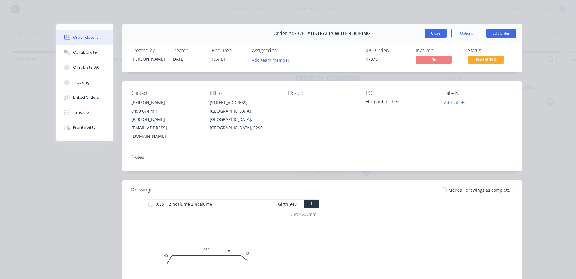
click at [441, 34] on button "Close" at bounding box center [435, 33] width 22 height 10
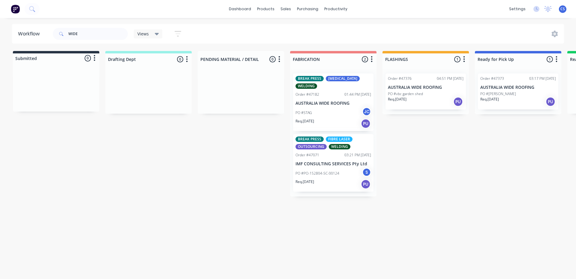
click at [499, 90] on div "Order #47373 03:17 PM [DATE] AUSTRALIA WIDE ROOFING PO #[PERSON_NAME] Req. [DAT…" at bounding box center [518, 91] width 80 height 36
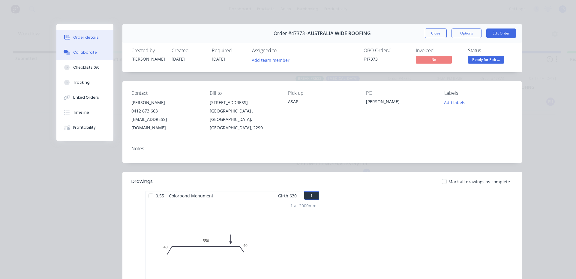
click at [87, 54] on div "Collaborate" at bounding box center [85, 52] width 24 height 5
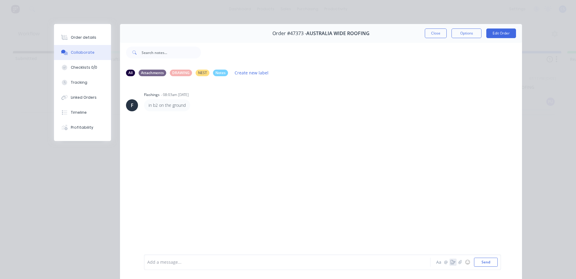
click at [450, 261] on icon "button" at bounding box center [452, 262] width 5 height 4
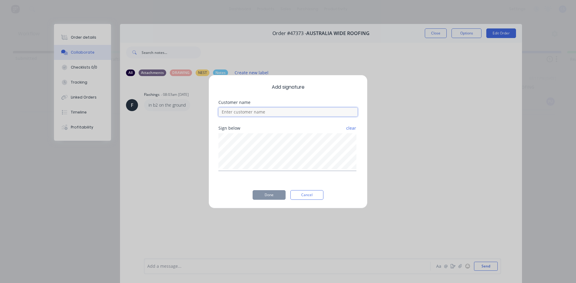
click at [281, 110] on input at bounding box center [287, 112] width 139 height 9
type input "[PERSON_NAME]"
click at [273, 195] on button "Done" at bounding box center [268, 195] width 33 height 10
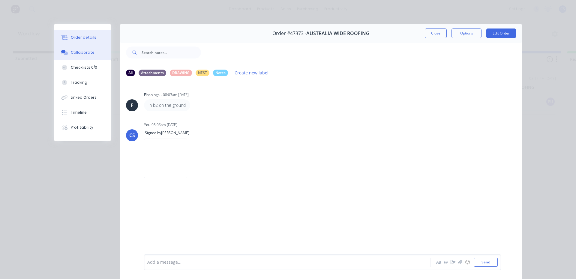
click at [77, 38] on div "Order details" at bounding box center [83, 37] width 25 height 5
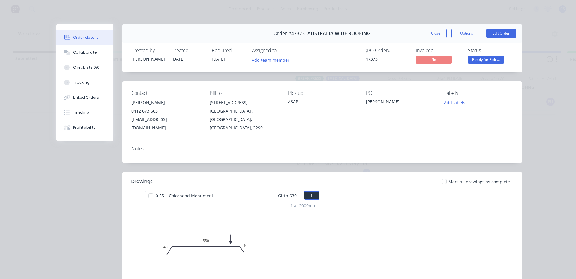
click at [482, 57] on span "Ready for Pick ..." at bounding box center [486, 59] width 36 height 7
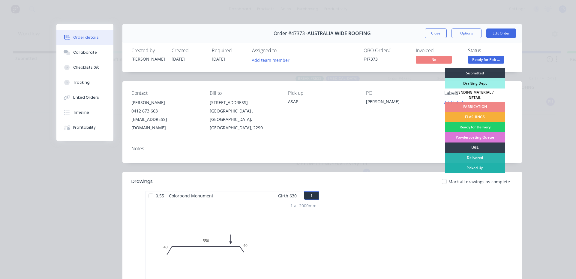
click at [476, 167] on div "Picked Up" at bounding box center [475, 168] width 60 height 10
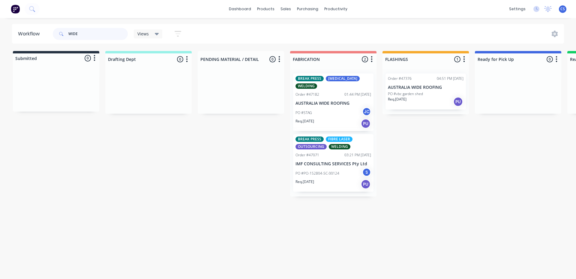
drag, startPoint x: 93, startPoint y: 32, endPoint x: 60, endPoint y: 37, distance: 33.7
click at [67, 31] on div "WIDE" at bounding box center [90, 34] width 75 height 12
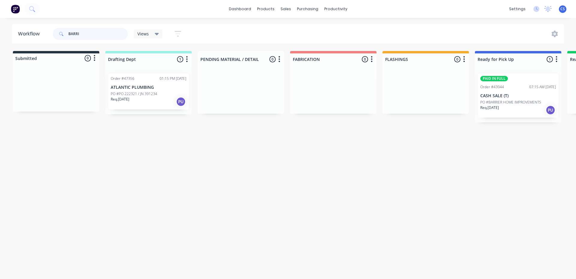
type input "BARRI"
click at [518, 97] on p "CASH SALE (T)" at bounding box center [518, 95] width 76 height 5
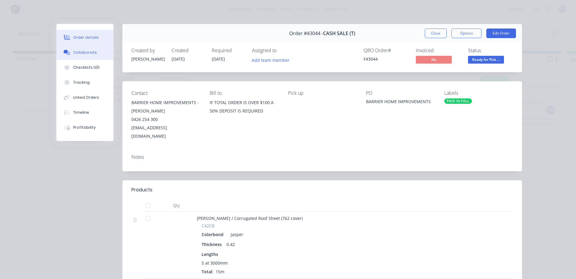
click at [90, 55] on div "Collaborate" at bounding box center [85, 52] width 24 height 5
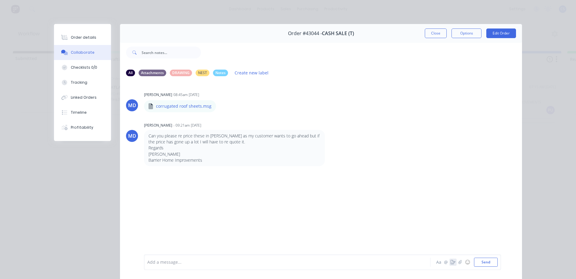
click at [452, 261] on icon "button" at bounding box center [452, 262] width 5 height 4
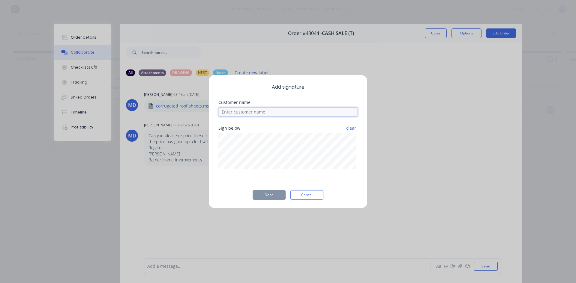
click at [264, 109] on input at bounding box center [287, 112] width 139 height 9
type input "[PERSON_NAME]"
click at [260, 195] on button "Done" at bounding box center [268, 195] width 33 height 10
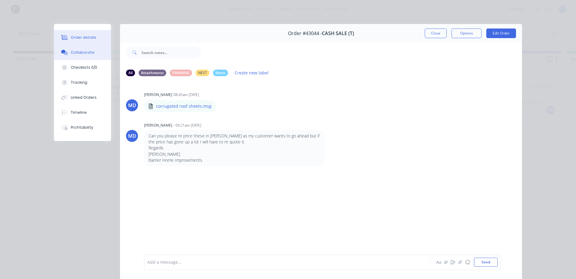
click at [75, 35] on div "Order details" at bounding box center [83, 37] width 25 height 5
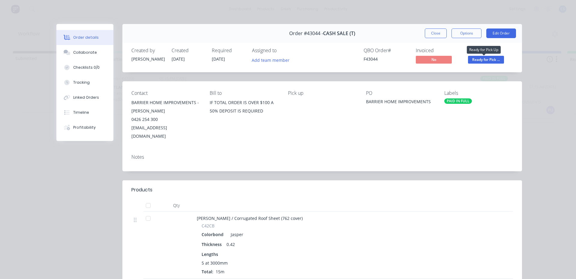
click at [491, 58] on span "Ready for Pick ..." at bounding box center [486, 59] width 36 height 7
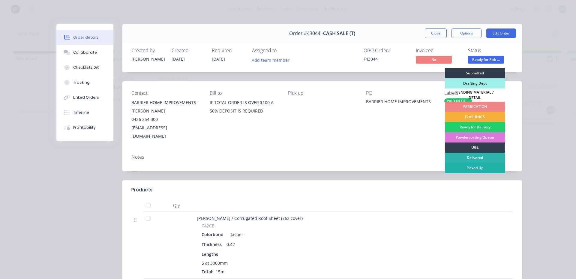
click at [466, 163] on div "Picked Up" at bounding box center [475, 168] width 60 height 10
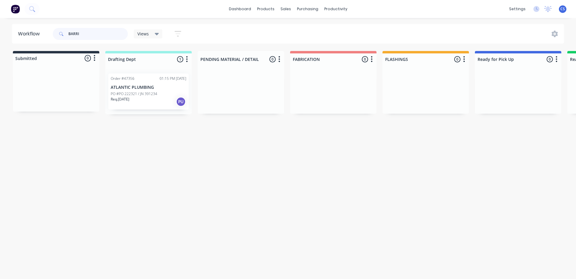
drag, startPoint x: 71, startPoint y: 30, endPoint x: 81, endPoint y: 31, distance: 9.6
click at [81, 31] on input "BARRI" at bounding box center [97, 34] width 59 height 12
type input "B"
type input "V"
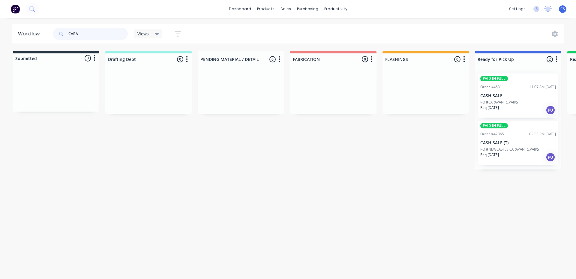
type input "CARA"
click at [516, 146] on div "PAID IN FULL Order #47365 02:53 PM [DATE] CASH SALE (T) PO #NEWCASTLE CARAVAN R…" at bounding box center [518, 143] width 80 height 44
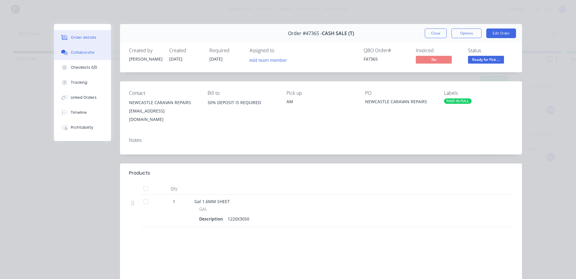
click at [72, 55] on button "Collaborate" at bounding box center [82, 52] width 57 height 15
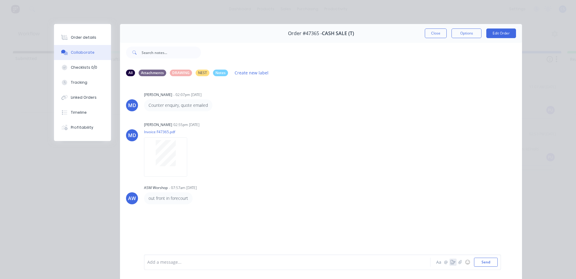
click at [452, 263] on icon "button" at bounding box center [452, 262] width 5 height 4
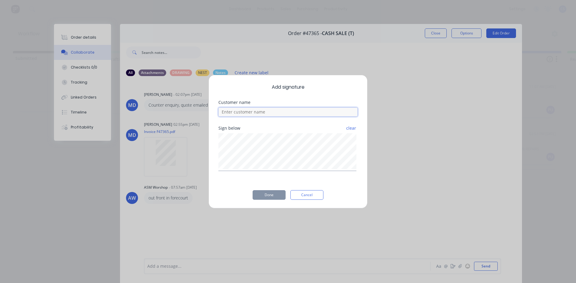
click at [283, 109] on input at bounding box center [287, 112] width 139 height 9
type input "[PERSON_NAME]"
click at [265, 195] on button "Done" at bounding box center [268, 195] width 33 height 10
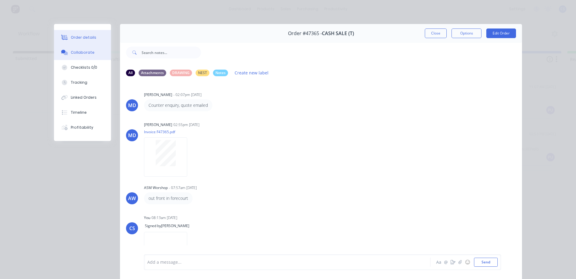
click at [77, 38] on div "Order details" at bounding box center [83, 37] width 25 height 5
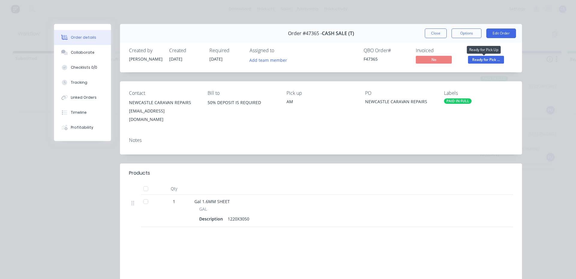
click at [497, 59] on span "Ready for Pick ..." at bounding box center [486, 59] width 36 height 7
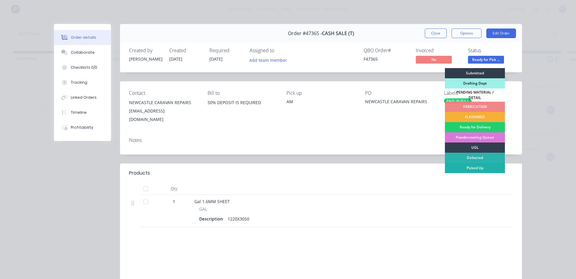
click at [458, 163] on div "Picked Up" at bounding box center [475, 168] width 60 height 10
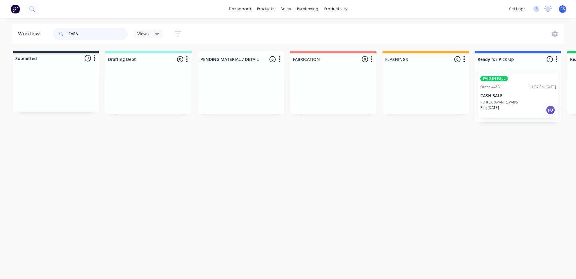
drag, startPoint x: 81, startPoint y: 34, endPoint x: 33, endPoint y: 42, distance: 48.3
click at [35, 41] on header "Workflow CARA Views Save new view None (Default) edit Nilesh edit Production ed…" at bounding box center [288, 33] width 552 height 19
drag, startPoint x: 83, startPoint y: 33, endPoint x: 59, endPoint y: 27, distance: 24.5
click at [59, 27] on div "CARA" at bounding box center [90, 34] width 75 height 18
type input "CREST"
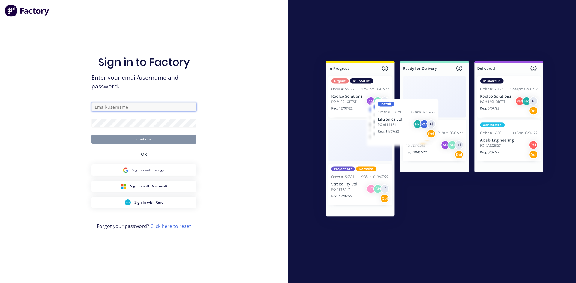
type input "[EMAIL_ADDRESS][DOMAIN_NAME]"
click at [153, 142] on button "Continue" at bounding box center [143, 139] width 105 height 9
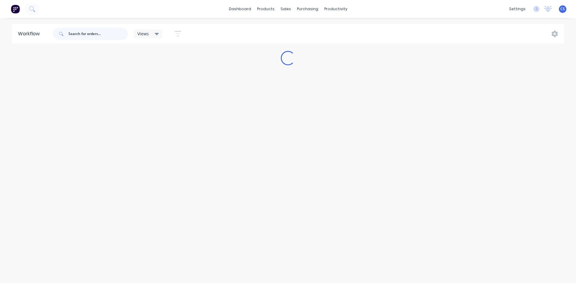
click at [98, 36] on input "text" at bounding box center [97, 34] width 59 height 12
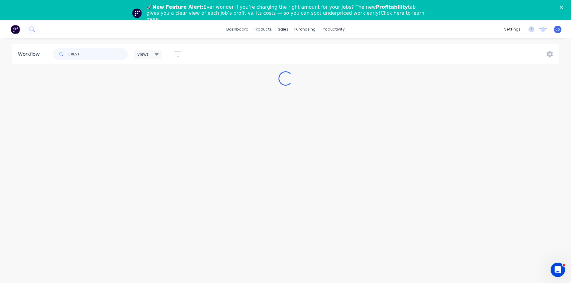
type input "CREST"
click at [563, 8] on polygon "Close" at bounding box center [562, 7] width 4 height 4
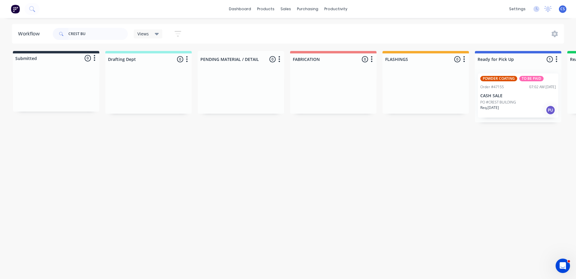
type input "CREST BU"
click at [509, 106] on div "Req. 04/09/25 PU" at bounding box center [518, 110] width 76 height 10
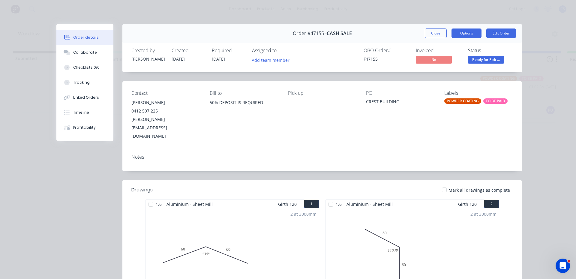
click at [467, 36] on button "Options" at bounding box center [466, 33] width 30 height 10
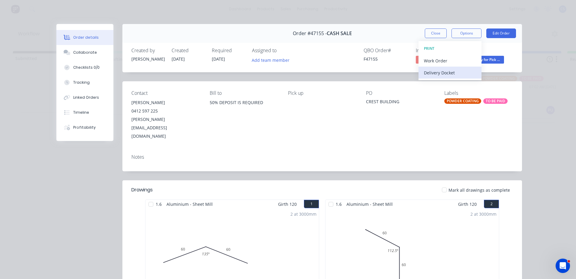
click at [454, 69] on div "Delivery Docket" at bounding box center [450, 72] width 52 height 9
click at [454, 72] on div "Standard" at bounding box center [450, 72] width 52 height 9
click at [437, 31] on button "Close" at bounding box center [435, 33] width 22 height 10
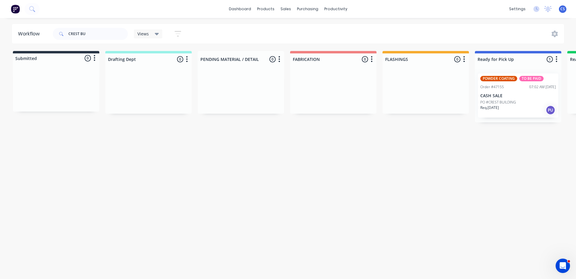
click at [498, 95] on p "CASH SALE" at bounding box center [518, 95] width 76 height 5
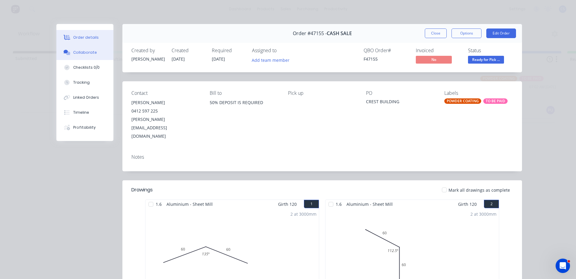
click at [91, 55] on div "Collaborate" at bounding box center [85, 52] width 24 height 5
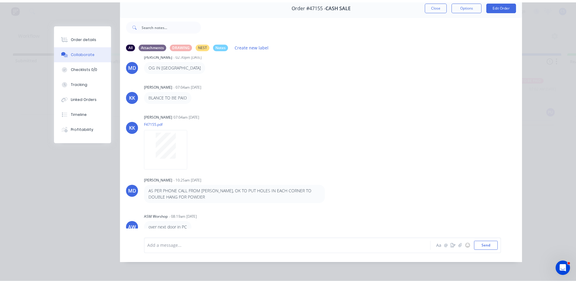
scroll to position [32, 0]
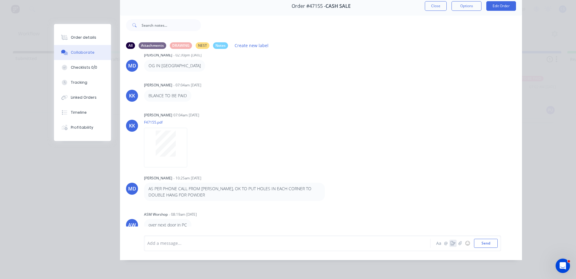
click at [451, 243] on icon "button" at bounding box center [452, 243] width 5 height 4
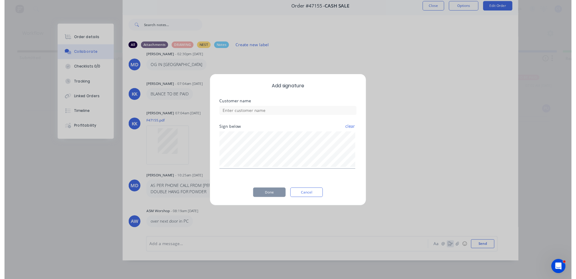
scroll to position [27, 0]
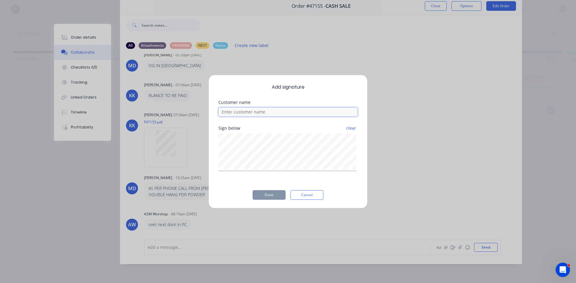
click at [288, 112] on input at bounding box center [287, 112] width 139 height 9
type input "ALLAN"
click at [275, 197] on button "Done" at bounding box center [268, 195] width 33 height 10
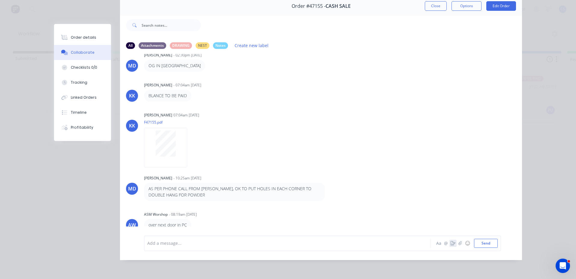
scroll to position [106, 0]
click at [85, 39] on div "Order details" at bounding box center [83, 37] width 25 height 5
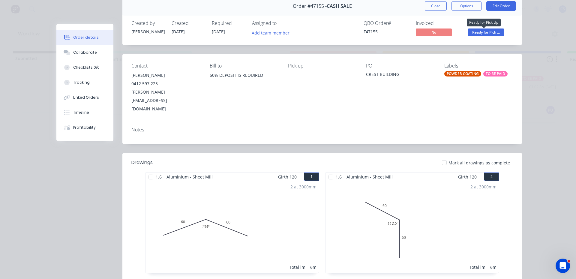
click at [475, 32] on span "Ready for Pick ..." at bounding box center [486, 31] width 36 height 7
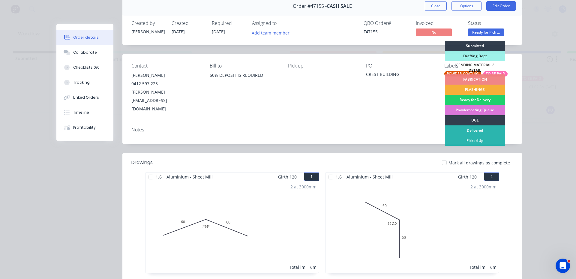
drag, startPoint x: 468, startPoint y: 136, endPoint x: 467, endPoint y: 142, distance: 5.8
click at [467, 141] on div "Picked Up" at bounding box center [475, 140] width 60 height 10
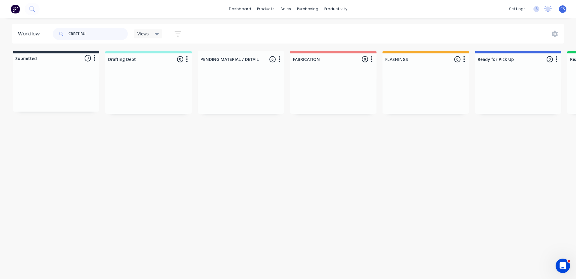
drag, startPoint x: 91, startPoint y: 35, endPoint x: 63, endPoint y: 42, distance: 29.3
click at [68, 31] on div "CREST BU" at bounding box center [90, 34] width 75 height 12
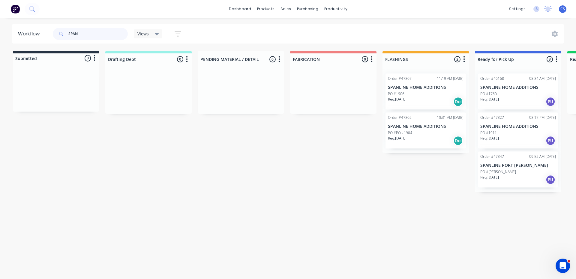
type input "SPAN"
click at [513, 136] on div "Req. [DATE] PU" at bounding box center [518, 140] width 76 height 10
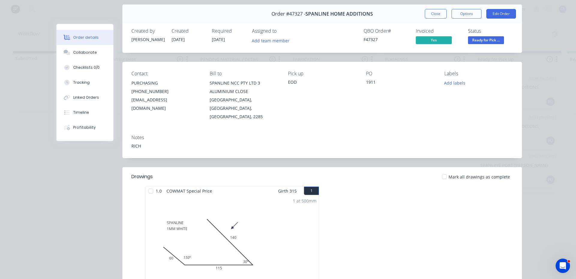
scroll to position [30, 0]
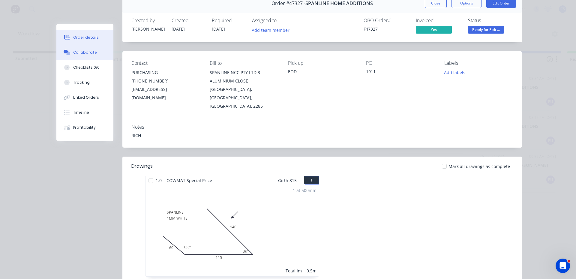
click at [83, 53] on div "Collaborate" at bounding box center [85, 52] width 24 height 5
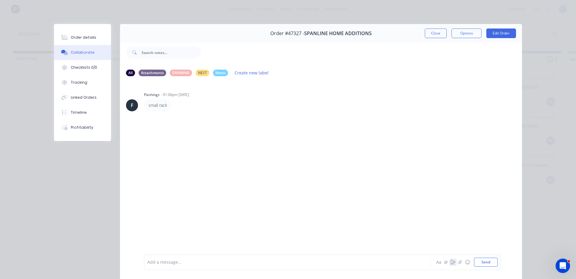
click at [450, 260] on icon "button" at bounding box center [452, 262] width 5 height 4
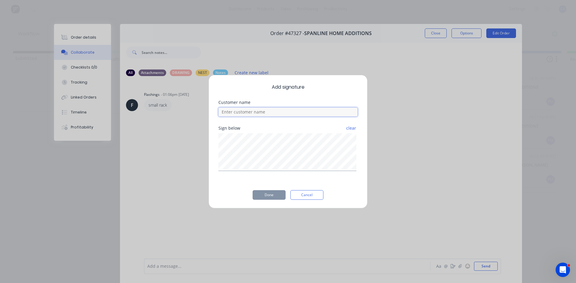
click at [280, 114] on input at bounding box center [287, 112] width 139 height 9
type input "AARON"
click at [271, 202] on div "Add signature Customer name AARON Sign below clear Done Cancel" at bounding box center [287, 142] width 159 height 134
click at [272, 189] on div "Add signature Customer name AARON Sign below clear Done Cancel" at bounding box center [287, 142] width 159 height 134
click at [272, 193] on button "Done" at bounding box center [268, 195] width 33 height 10
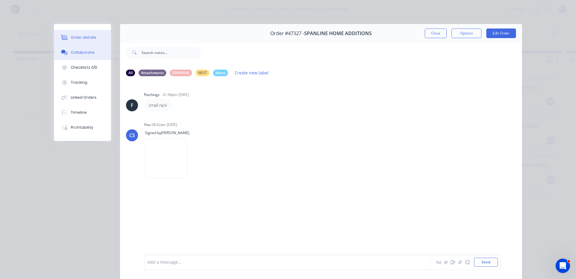
click at [100, 37] on button "Order details" at bounding box center [82, 37] width 57 height 15
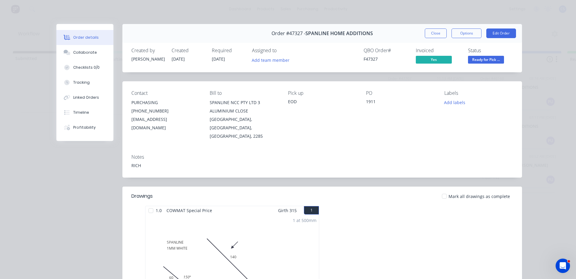
click at [482, 62] on span "Ready for Pick ..." at bounding box center [486, 59] width 36 height 7
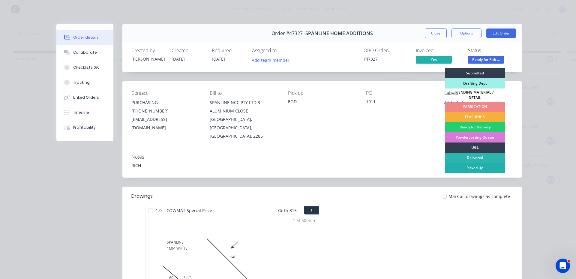
click at [475, 166] on div "Picked Up" at bounding box center [475, 168] width 60 height 10
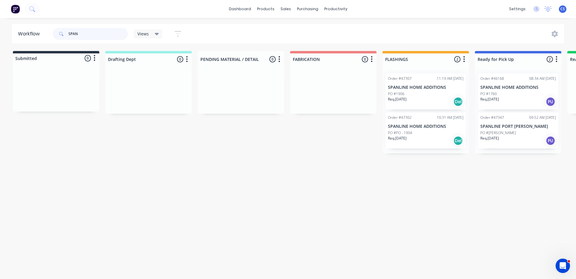
drag, startPoint x: 69, startPoint y: 31, endPoint x: 98, endPoint y: 35, distance: 28.7
click at [98, 35] on input "SPAN" at bounding box center [97, 34] width 59 height 12
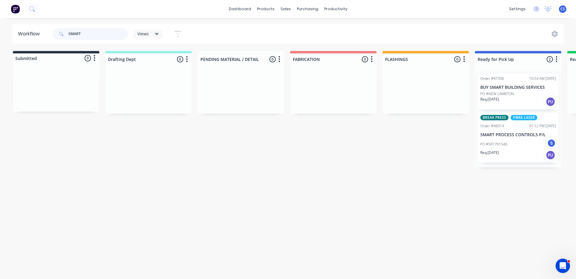
type input "SMART"
click at [530, 140] on div "PO #SPC701540 S" at bounding box center [518, 143] width 76 height 11
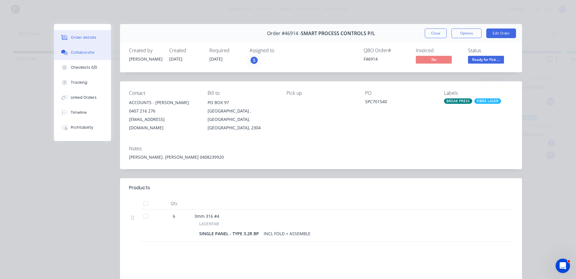
click at [85, 51] on div "Collaborate" at bounding box center [83, 52] width 24 height 5
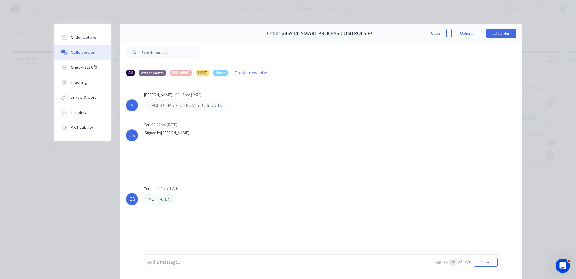
click at [451, 263] on icon "button" at bounding box center [452, 262] width 5 height 4
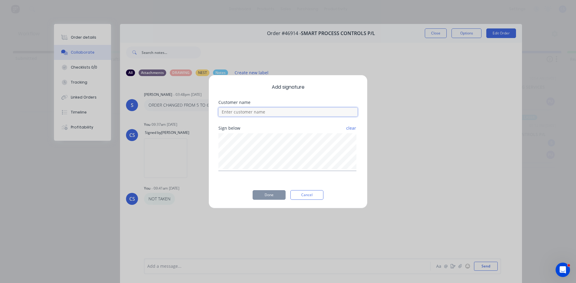
click at [281, 114] on input at bounding box center [287, 112] width 139 height 9
type input "MICHAEL"
click at [258, 195] on button "Done" at bounding box center [268, 195] width 33 height 10
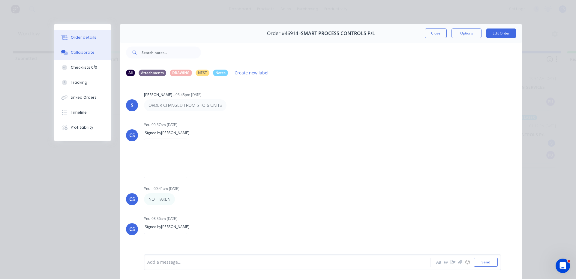
click at [84, 39] on div "Order details" at bounding box center [83, 37] width 25 height 5
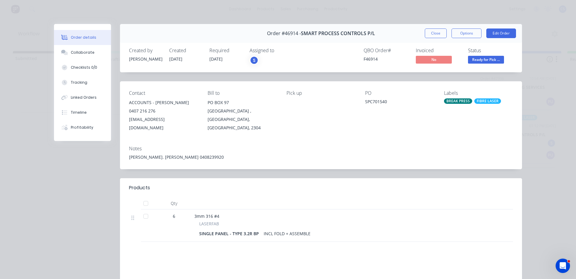
click at [488, 61] on span "Ready for Pick ..." at bounding box center [486, 59] width 36 height 7
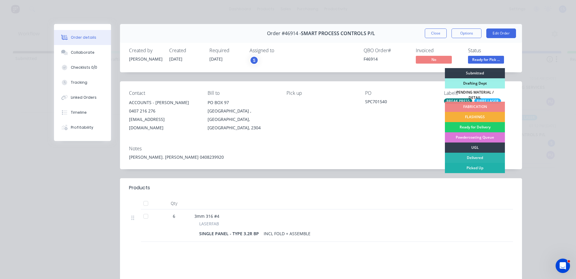
click at [473, 165] on div "Picked Up" at bounding box center [475, 168] width 60 height 10
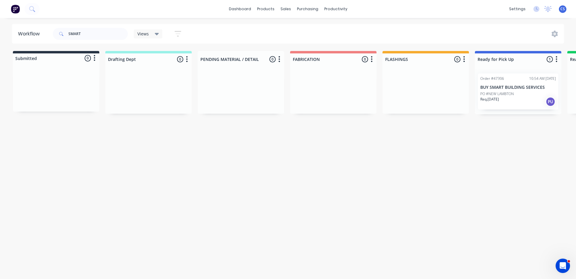
click at [514, 74] on div "Order #47306 10:54 AM 27/08/25 BUY SMART BUILDING SERVICES PO #NEW LAMBTON Req.…" at bounding box center [518, 91] width 80 height 36
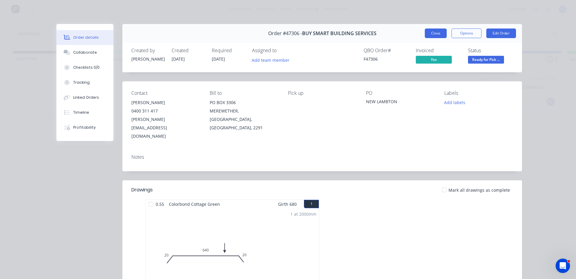
click at [439, 34] on button "Close" at bounding box center [435, 33] width 22 height 10
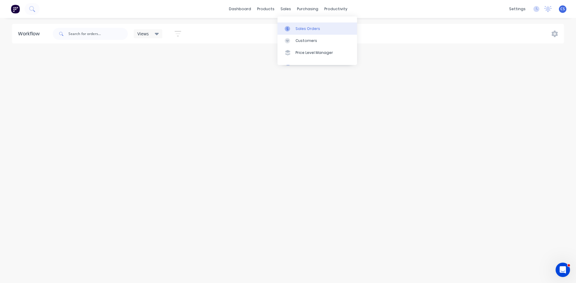
click at [291, 30] on div at bounding box center [288, 28] width 9 height 5
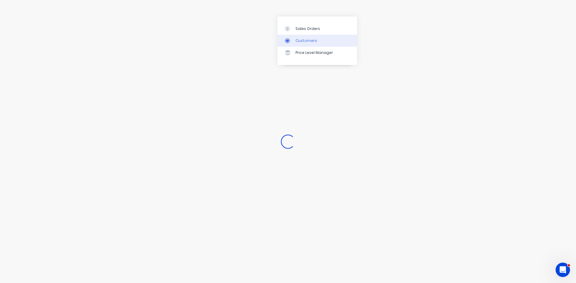
click at [303, 37] on link "Customers" at bounding box center [316, 41] width 79 height 12
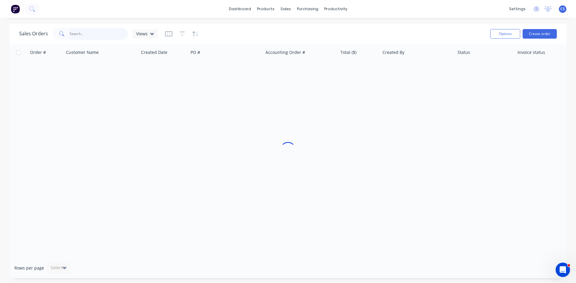
click at [91, 34] on input "text" at bounding box center [99, 34] width 58 height 12
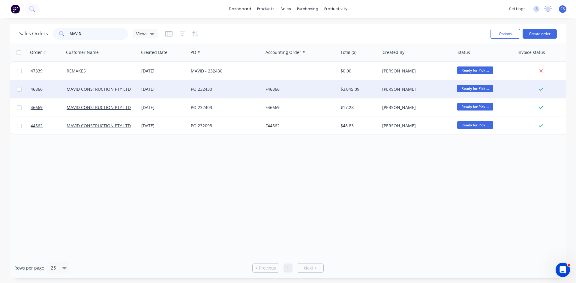
type input "MAVID"
click at [303, 90] on div "F46866" at bounding box center [298, 89] width 67 height 6
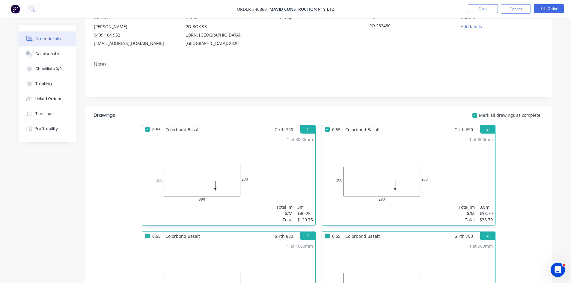
scroll to position [60, 0]
click at [47, 57] on button "Collaborate" at bounding box center [47, 53] width 57 height 15
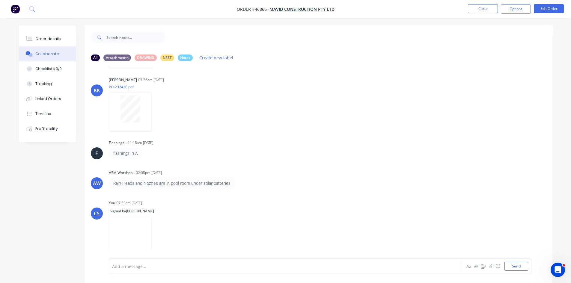
scroll to position [186, 0]
click at [45, 35] on button "Order details" at bounding box center [47, 38] width 57 height 15
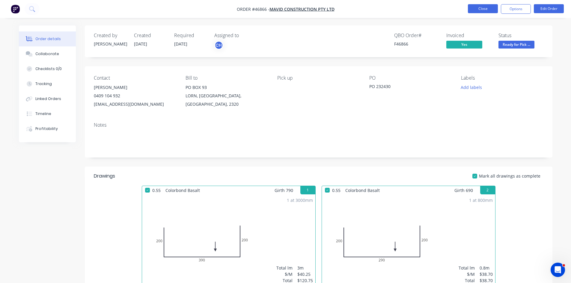
click at [482, 13] on button "Close" at bounding box center [483, 8] width 30 height 9
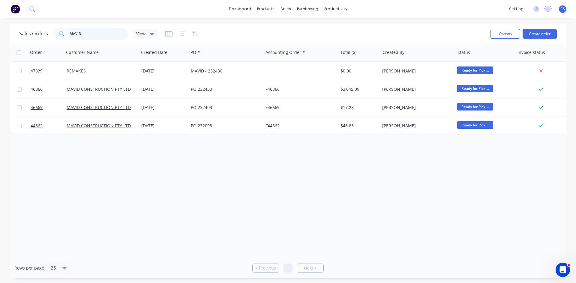
drag, startPoint x: 90, startPoint y: 30, endPoint x: 0, endPoint y: 46, distance: 91.1
click at [0, 40] on div "Sales Orders MAVID Views Options Create order Order # Customer Name Created Dat…" at bounding box center [288, 151] width 576 height 255
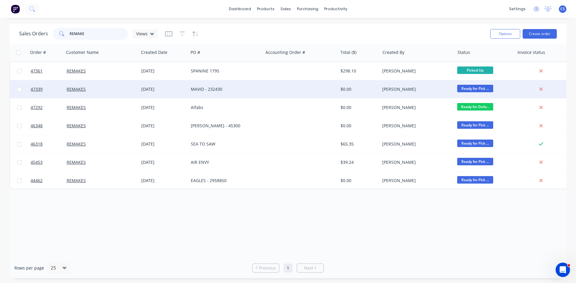
type input "REMAKE"
click at [175, 84] on div "28 Aug 2025" at bounding box center [163, 89] width 49 height 18
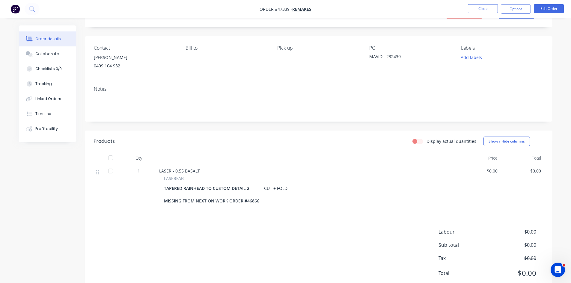
scroll to position [19, 0]
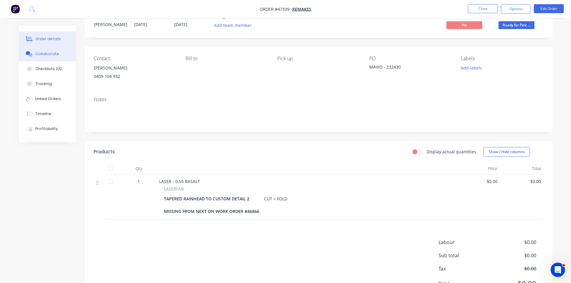
click at [52, 56] on div "Collaborate" at bounding box center [47, 53] width 24 height 5
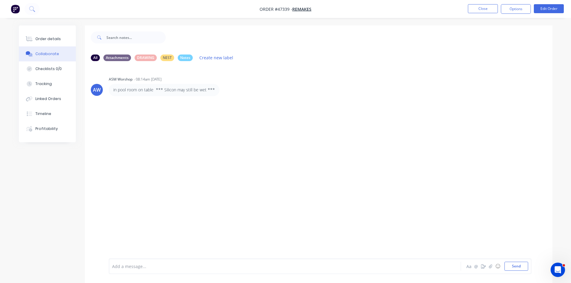
click at [455, 270] on div "Add a message... Aa @ ☺ Send" at bounding box center [320, 266] width 416 height 9
click at [484, 266] on icon "button" at bounding box center [483, 266] width 5 height 4
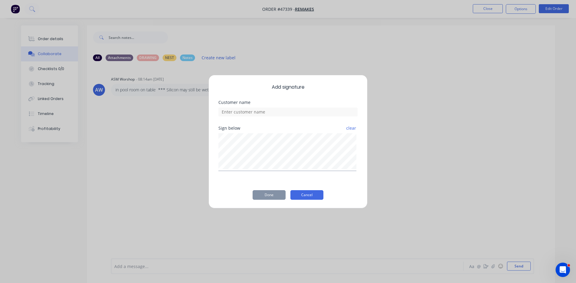
click at [306, 198] on button "Cancel" at bounding box center [306, 195] width 33 height 10
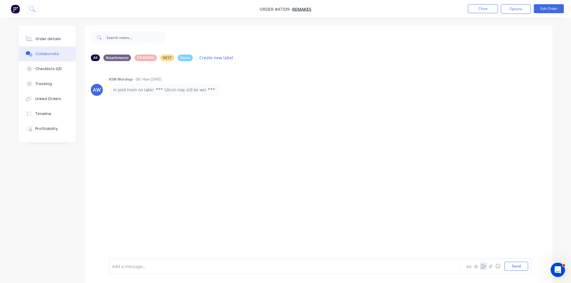
click at [482, 267] on icon "button" at bounding box center [483, 266] width 5 height 4
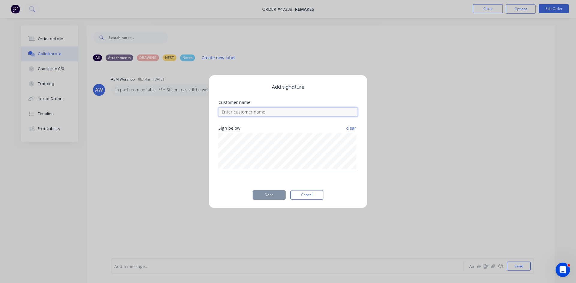
click at [287, 108] on input at bounding box center [287, 112] width 139 height 9
type input "a"
type input "Andrew"
click at [266, 194] on button "Done" at bounding box center [268, 195] width 33 height 10
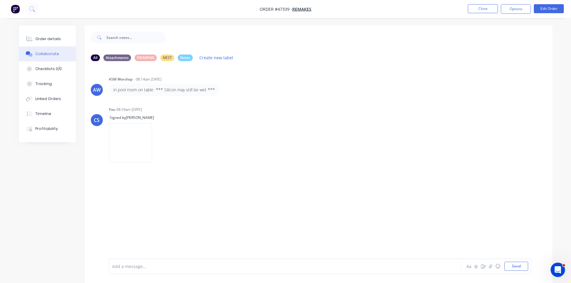
drag, startPoint x: 486, startPoint y: 10, endPoint x: 469, endPoint y: 16, distance: 17.8
click at [469, 16] on nav "Order #47339 - REMAKES Close Options Edit Order" at bounding box center [285, 9] width 571 height 18
click at [484, 9] on button "Close" at bounding box center [483, 8] width 30 height 9
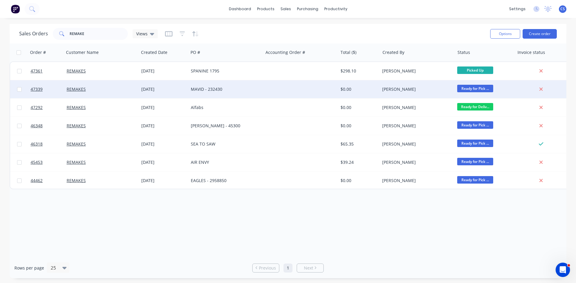
click at [406, 87] on div "[PERSON_NAME]" at bounding box center [415, 89] width 67 height 6
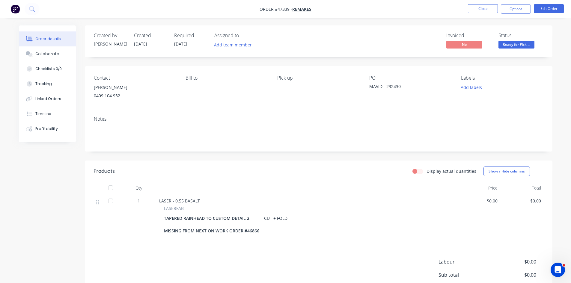
click at [512, 39] on div "Ready for Pick Up" at bounding box center [516, 35] width 34 height 12
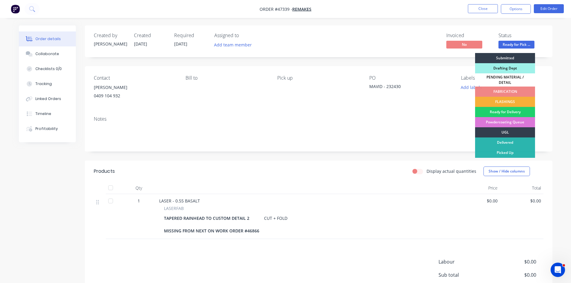
click at [512, 43] on span "Ready for Pick ..." at bounding box center [517, 44] width 36 height 7
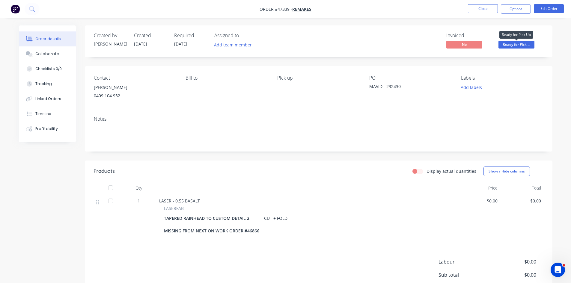
click at [512, 43] on span "Ready for Pick ..." at bounding box center [517, 44] width 36 height 7
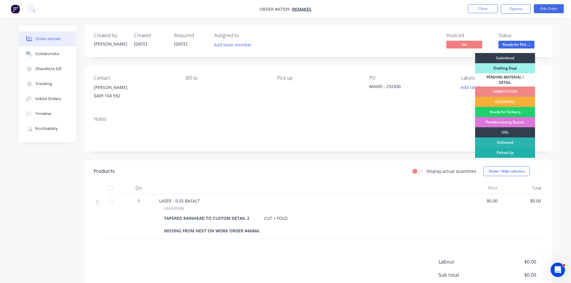
click at [502, 151] on div "Picked Up" at bounding box center [505, 153] width 60 height 10
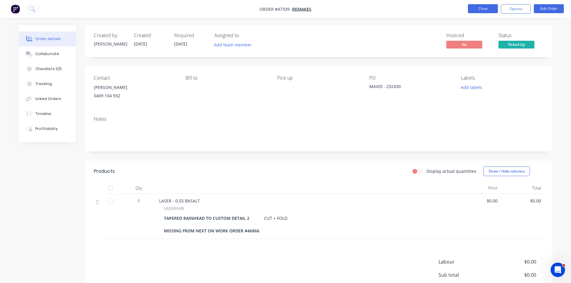
click at [488, 10] on button "Close" at bounding box center [483, 8] width 30 height 9
